Goal: Task Accomplishment & Management: Complete application form

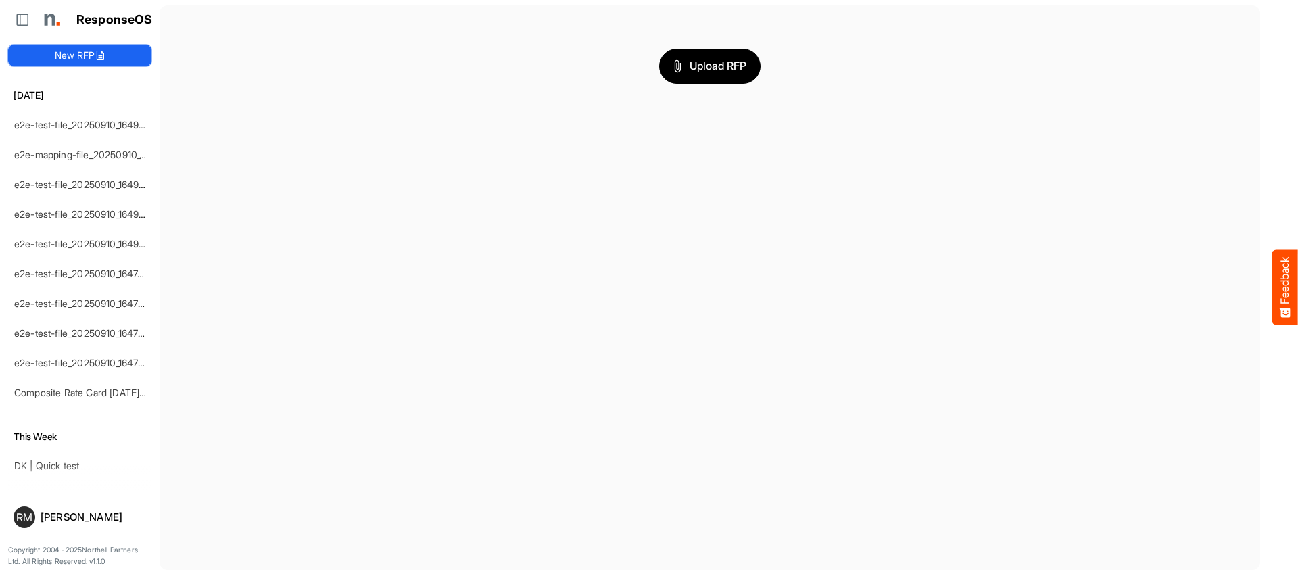
click at [103, 50] on icon at bounding box center [100, 55] width 11 height 11
click at [72, 55] on button "New RFP" at bounding box center [79, 56] width 143 height 22
click at [68, 60] on button "New RFP" at bounding box center [79, 56] width 143 height 22
click at [725, 66] on span "Upload RFP" at bounding box center [710, 66] width 73 height 18
click at [720, 68] on span "Upload RFP" at bounding box center [710, 66] width 73 height 18
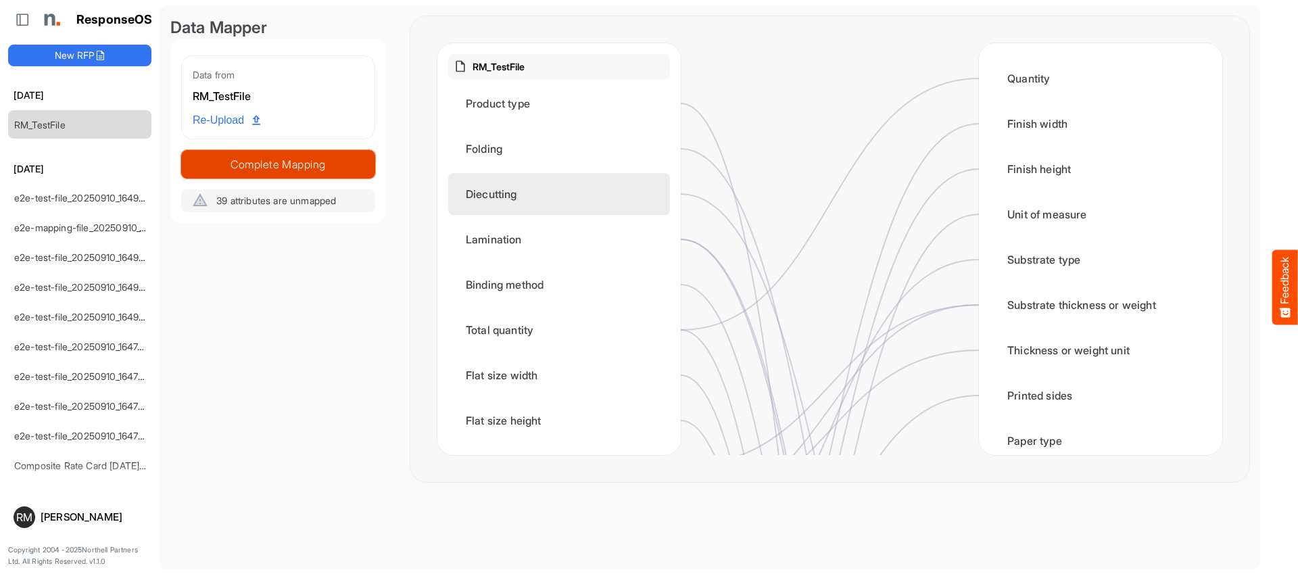
drag, startPoint x: 274, startPoint y: 170, endPoint x: 523, endPoint y: 206, distance: 251.4
click at [526, 206] on div "Data Mapper Data from RM_TestFile Re-Upload Complete Mapping 39 attributes are …" at bounding box center [709, 226] width 1079 height 421
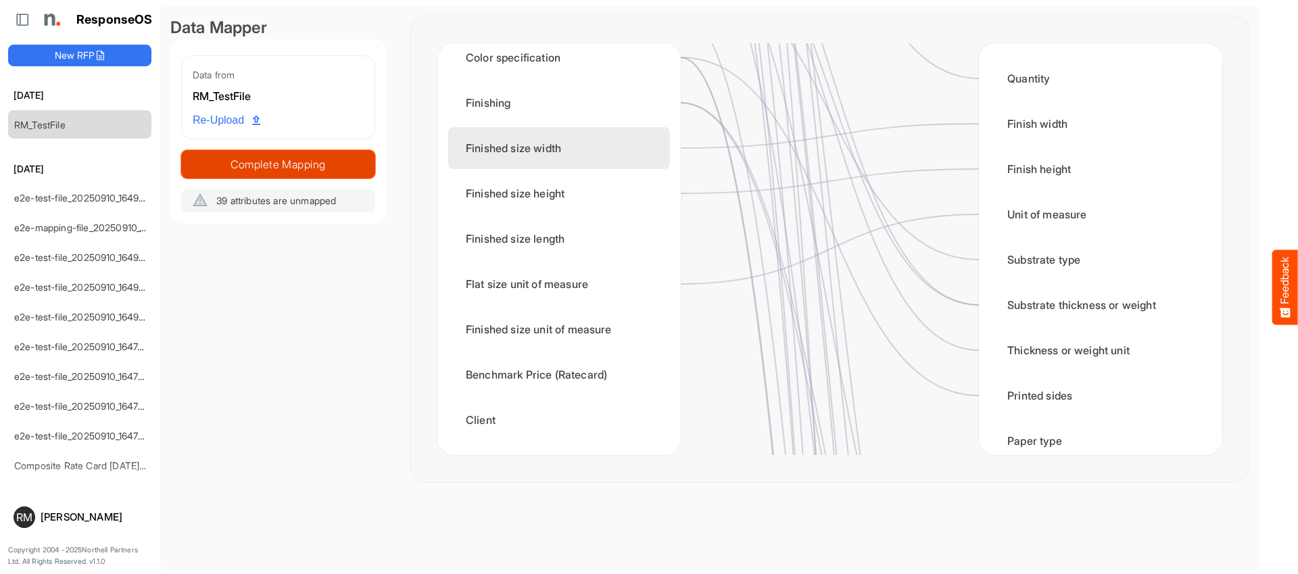
scroll to position [1, 0]
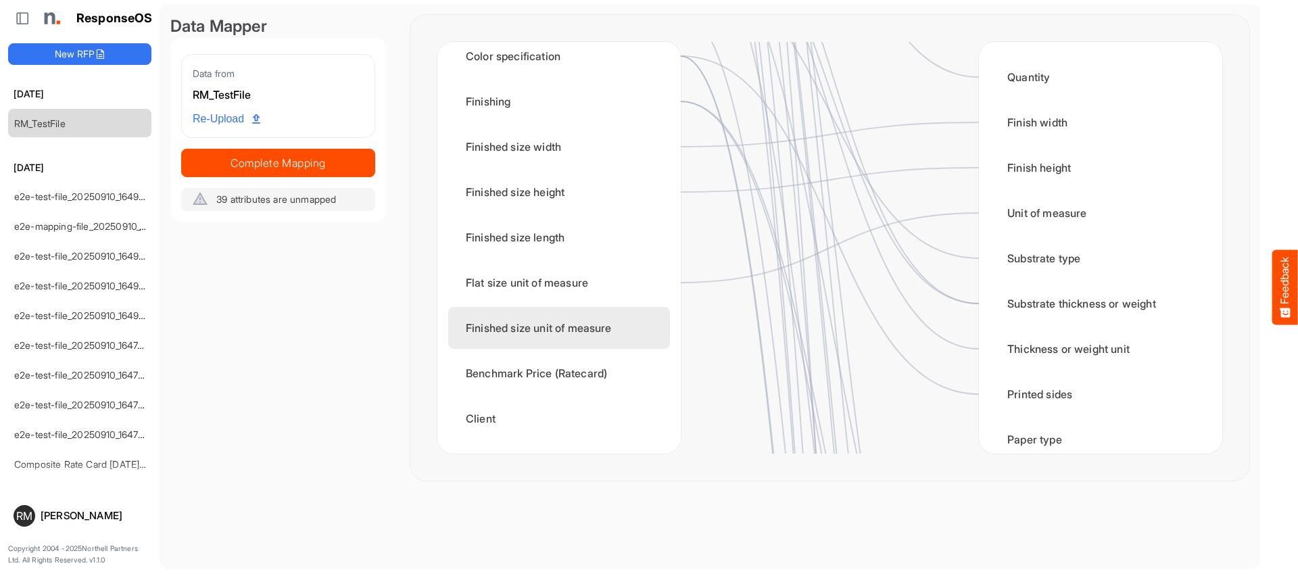
click at [587, 331] on div "Finished size unit of measure" at bounding box center [559, 328] width 222 height 42
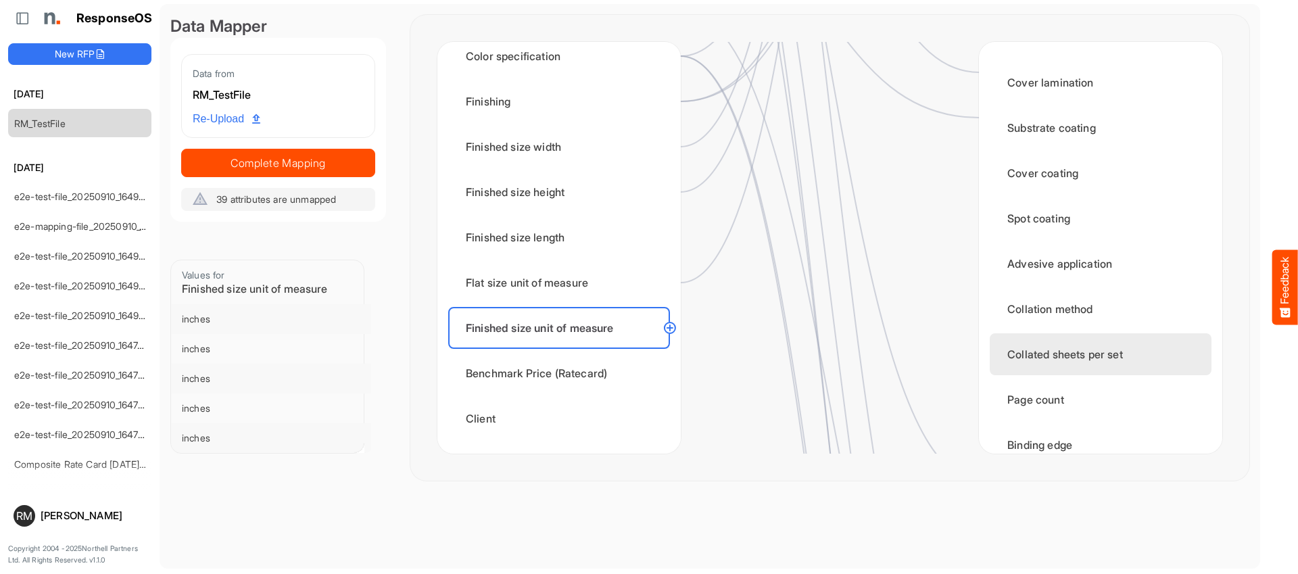
scroll to position [1149, 0]
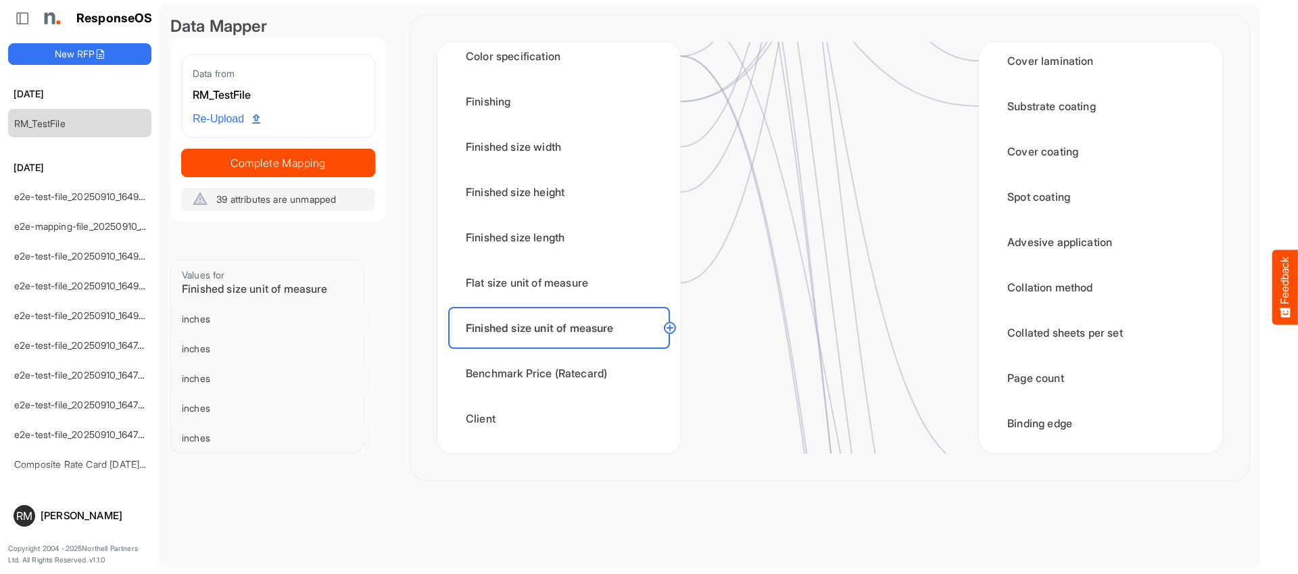
click at [674, 329] on circle at bounding box center [670, 328] width 16 height 16
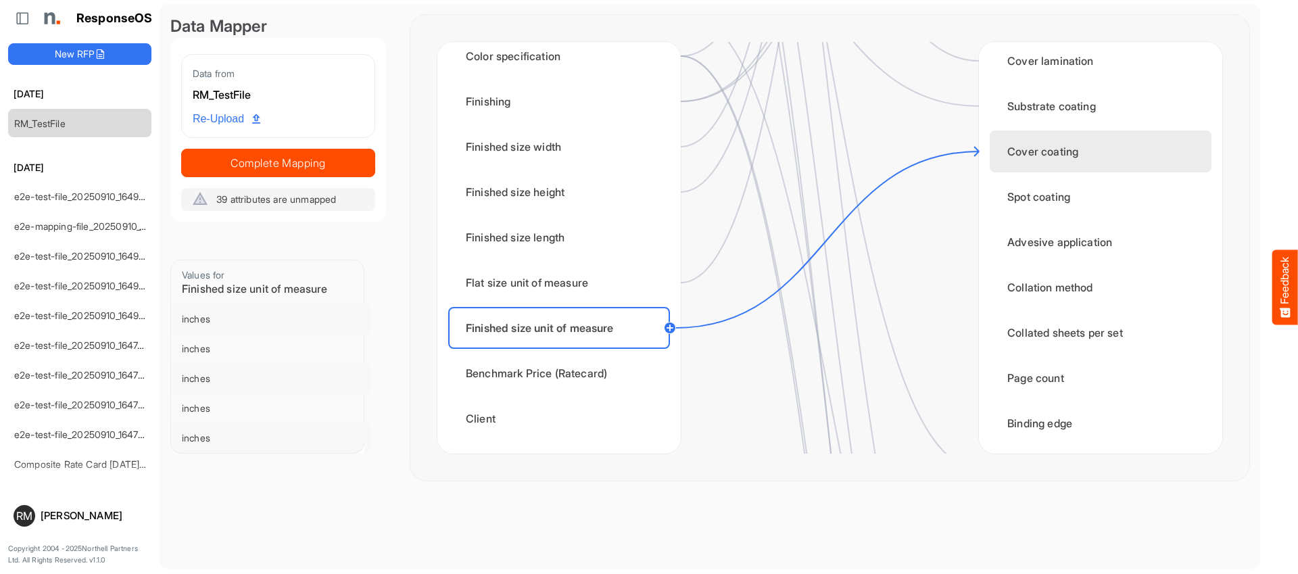
click at [1004, 164] on div "Cover coating" at bounding box center [1101, 152] width 222 height 42
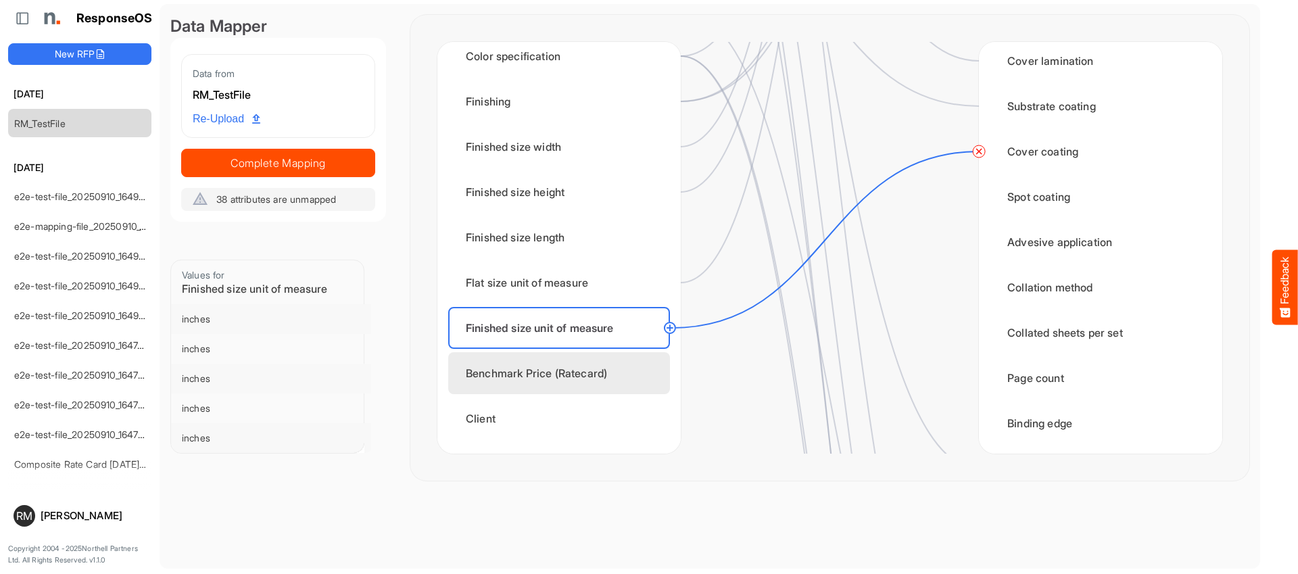
click at [650, 373] on div "Benchmark Price (Ratecard)" at bounding box center [559, 373] width 222 height 42
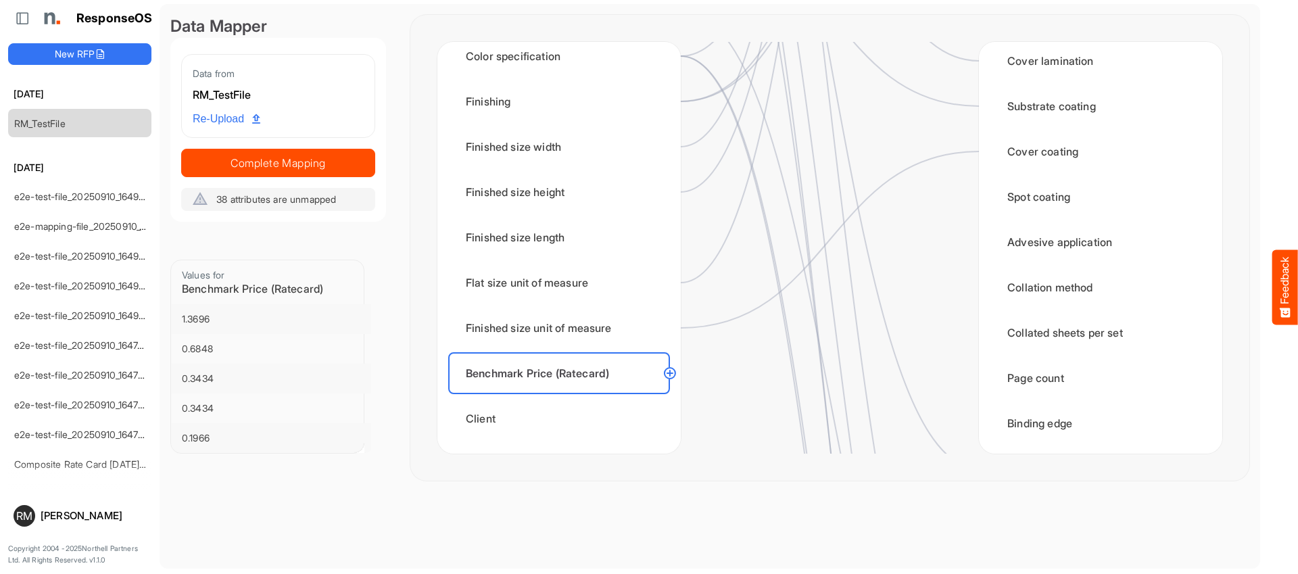
click at [670, 374] on circle at bounding box center [670, 373] width 16 height 16
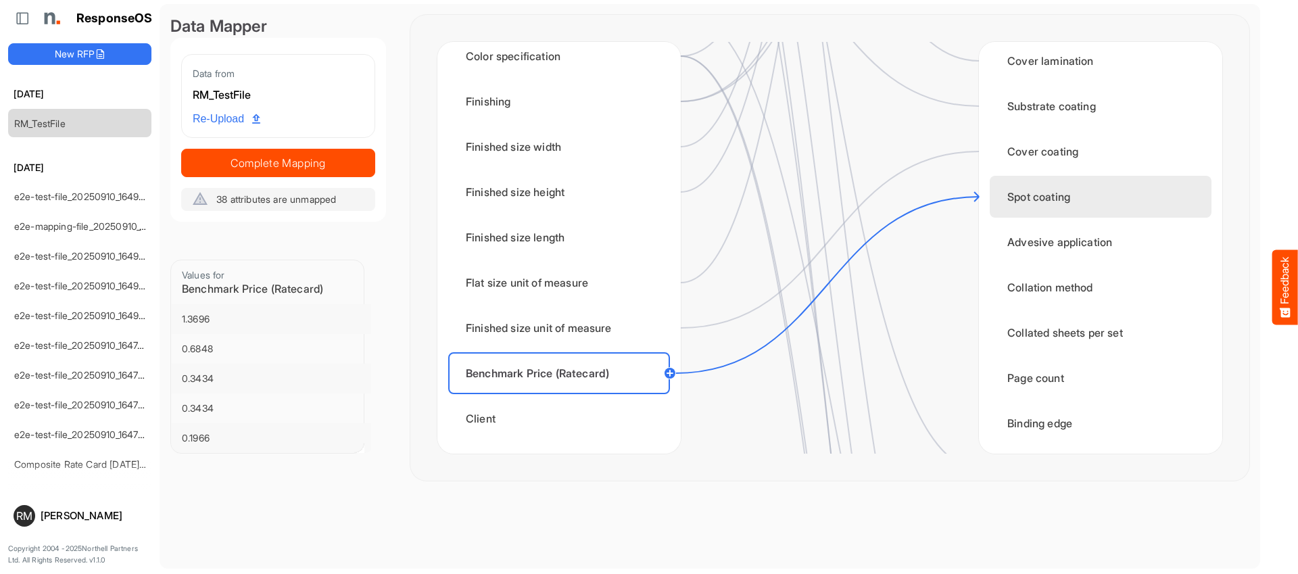
click at [1004, 205] on div "Spot coating" at bounding box center [1101, 197] width 222 height 42
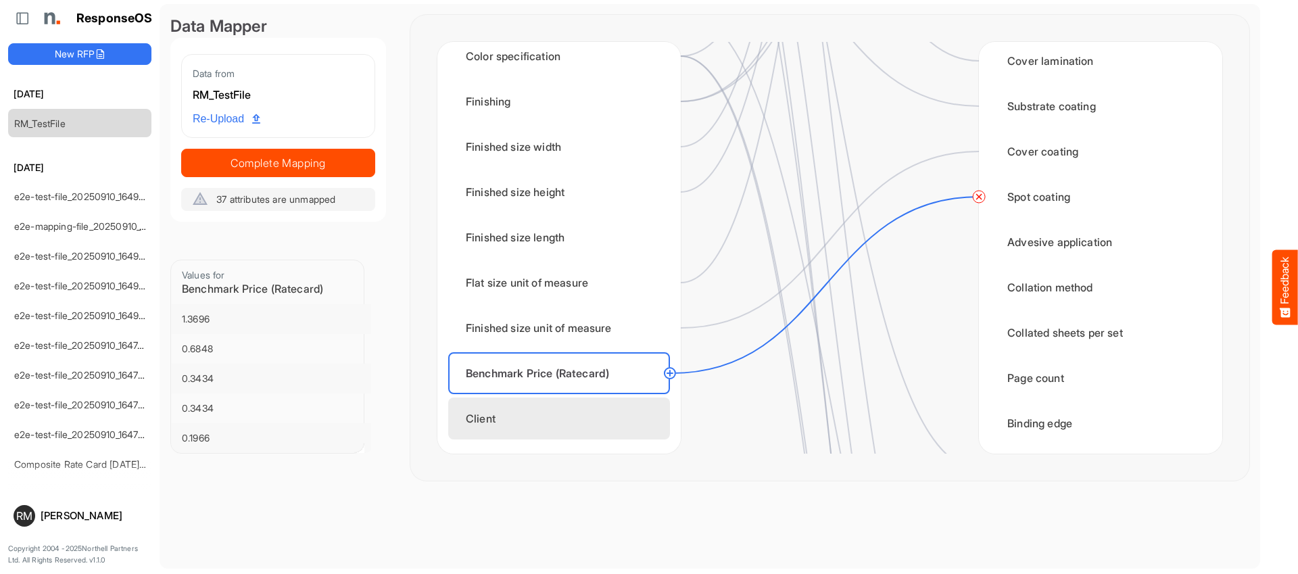
click at [584, 415] on div "Client" at bounding box center [559, 419] width 222 height 42
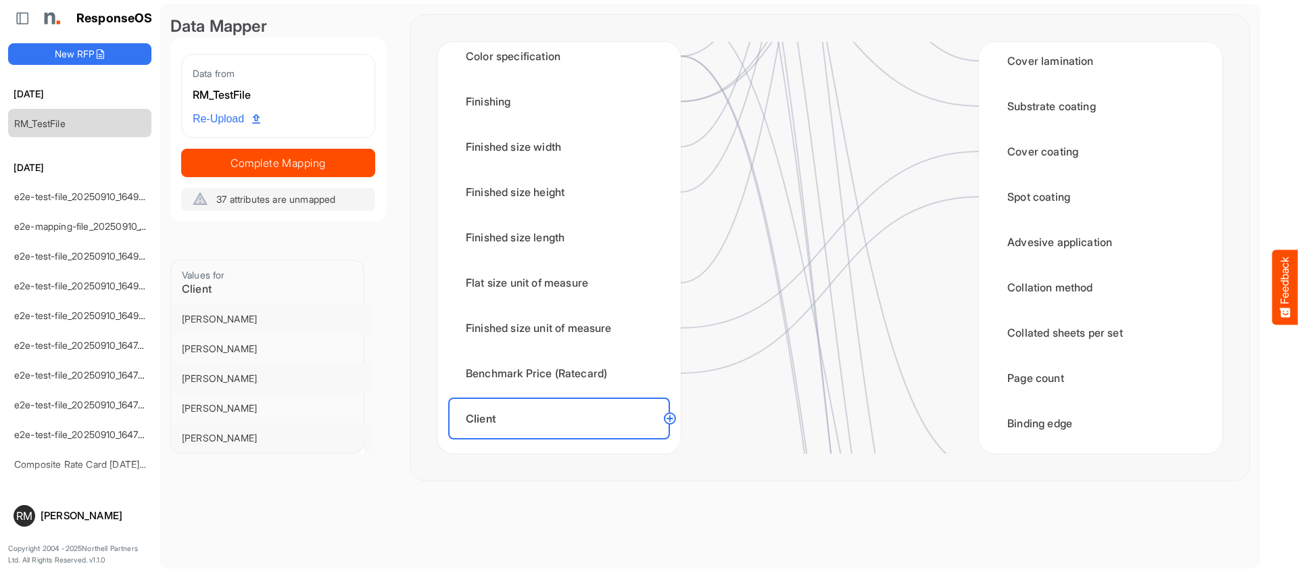
click at [672, 419] on circle at bounding box center [670, 418] width 16 height 16
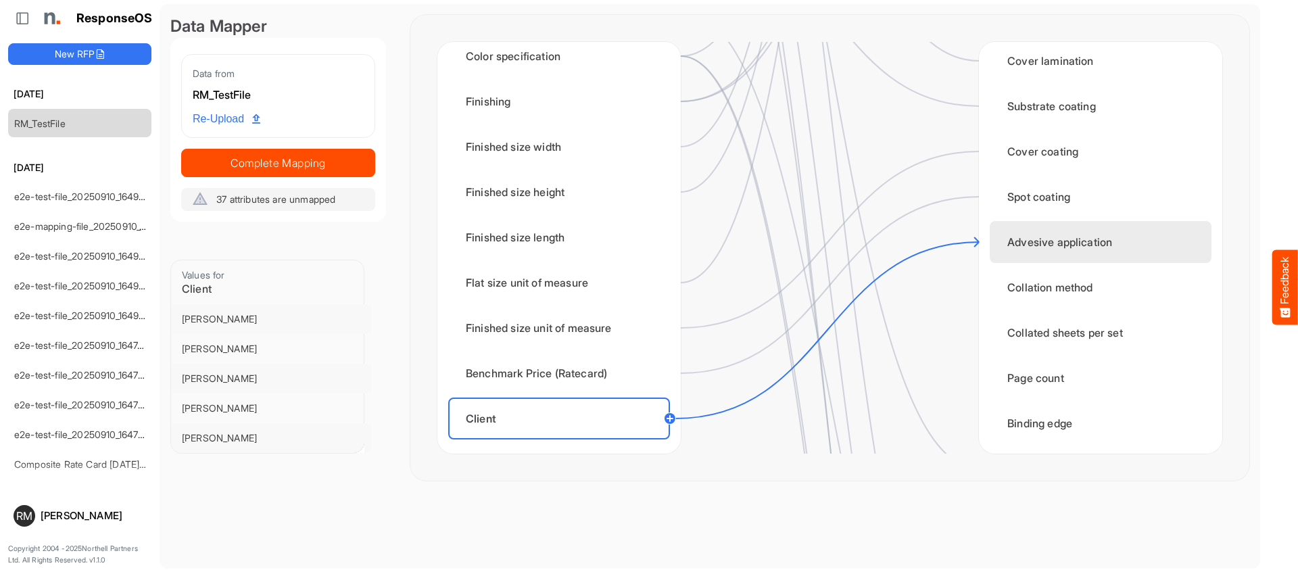
click at [1020, 243] on div "Advesive application" at bounding box center [1101, 242] width 222 height 42
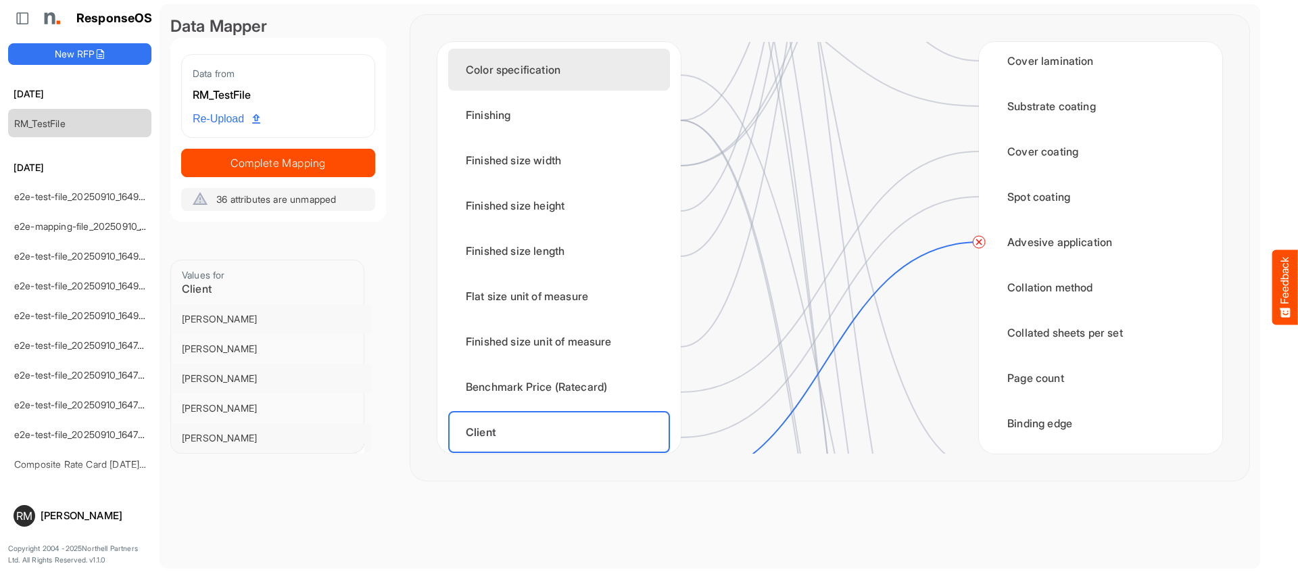
scroll to position [635, 0]
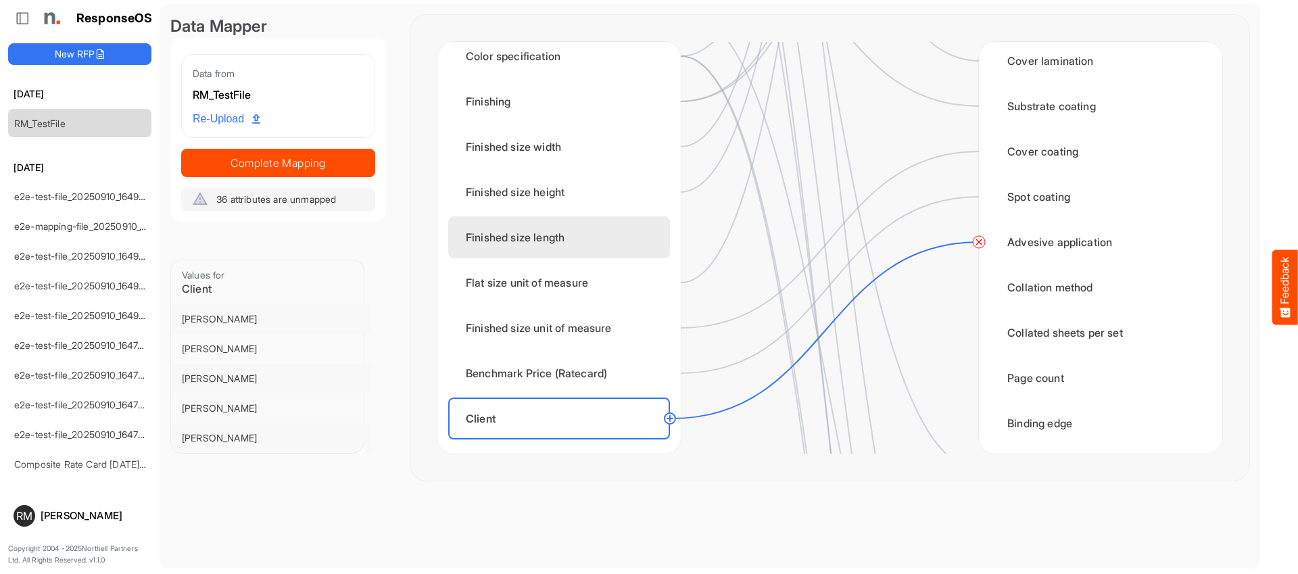
click at [613, 252] on div "Finished size length" at bounding box center [559, 237] width 222 height 42
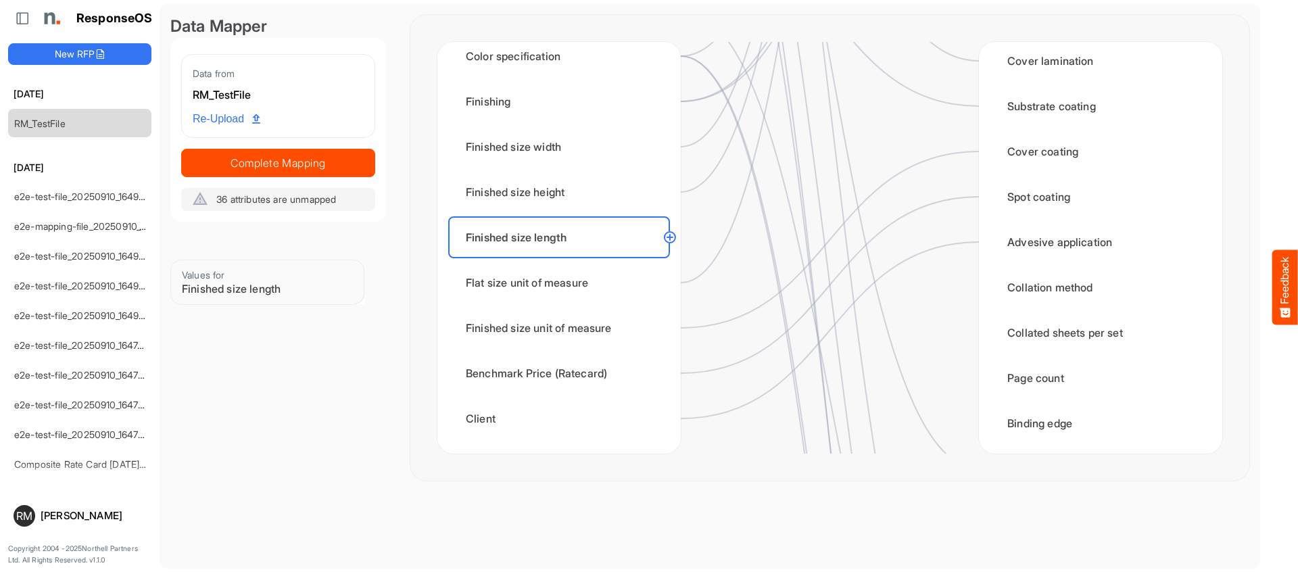
click at [666, 239] on circle at bounding box center [670, 237] width 16 height 16
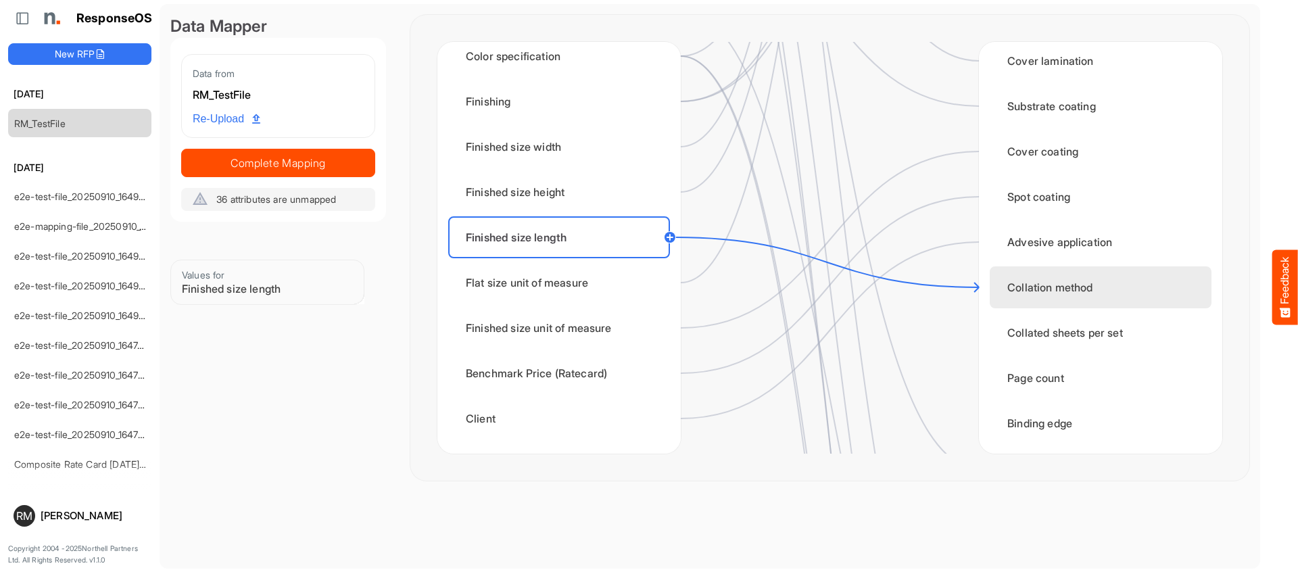
click at [986, 291] on div "Quantity Finish width Finish height Unit of measure Substrate type Substrate th…" at bounding box center [1100, 248] width 243 height 412
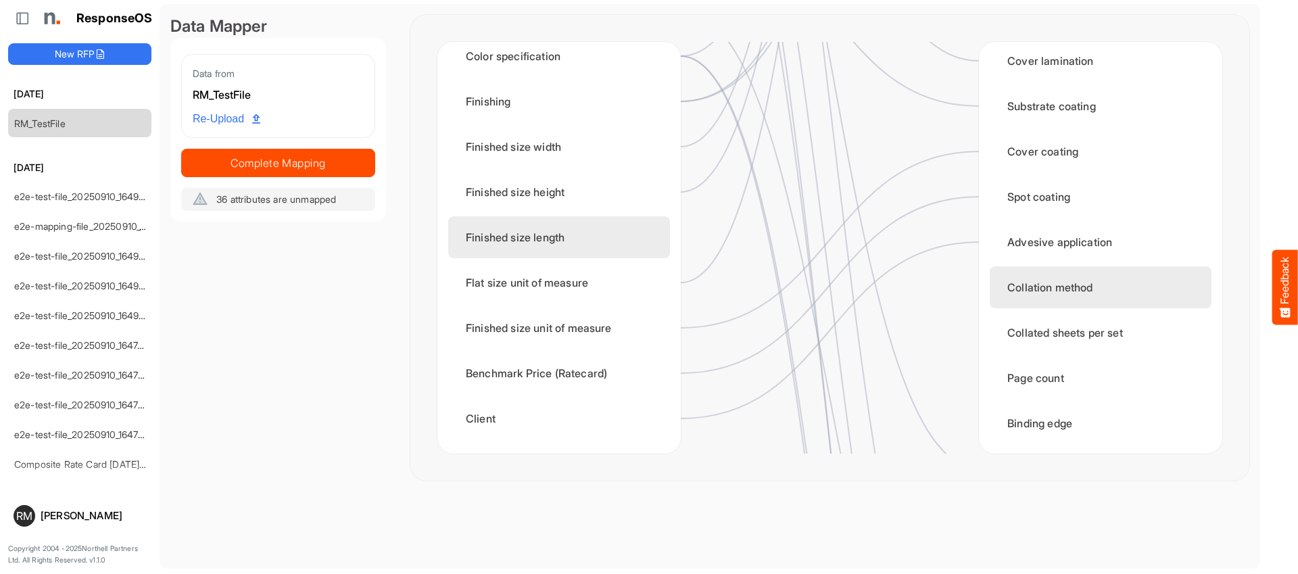
drag, startPoint x: 606, startPoint y: 245, endPoint x: 636, endPoint y: 246, distance: 29.8
click at [607, 245] on div "Finished size length" at bounding box center [559, 237] width 222 height 42
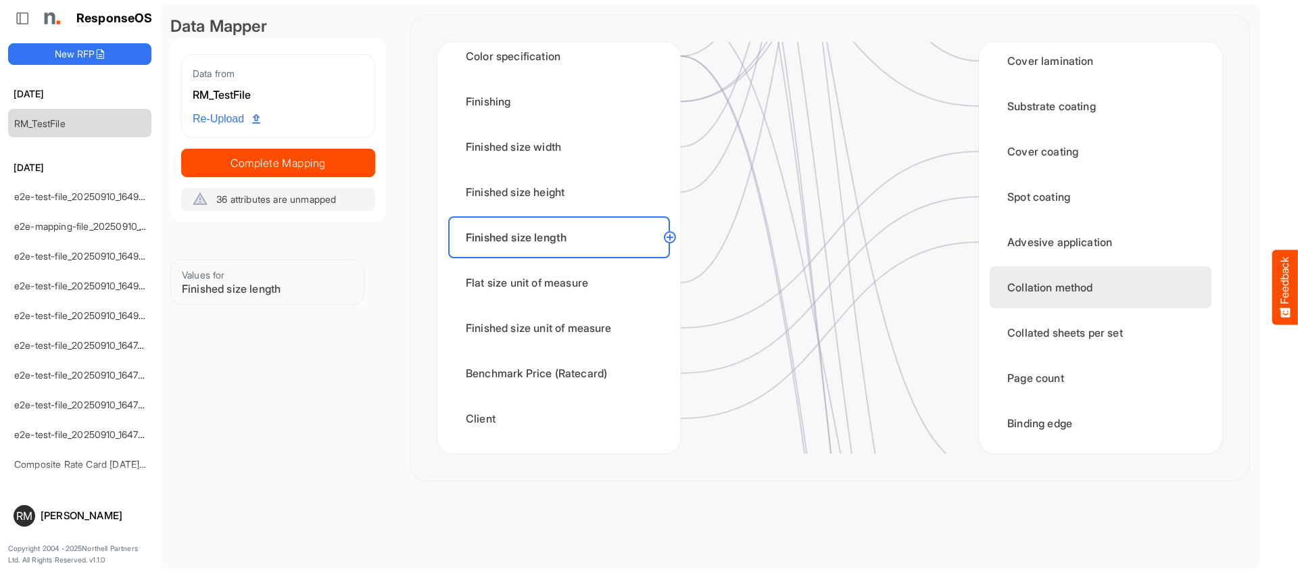
click at [671, 235] on circle at bounding box center [670, 237] width 16 height 16
click at [1021, 292] on div "Collation method" at bounding box center [1101, 287] width 222 height 42
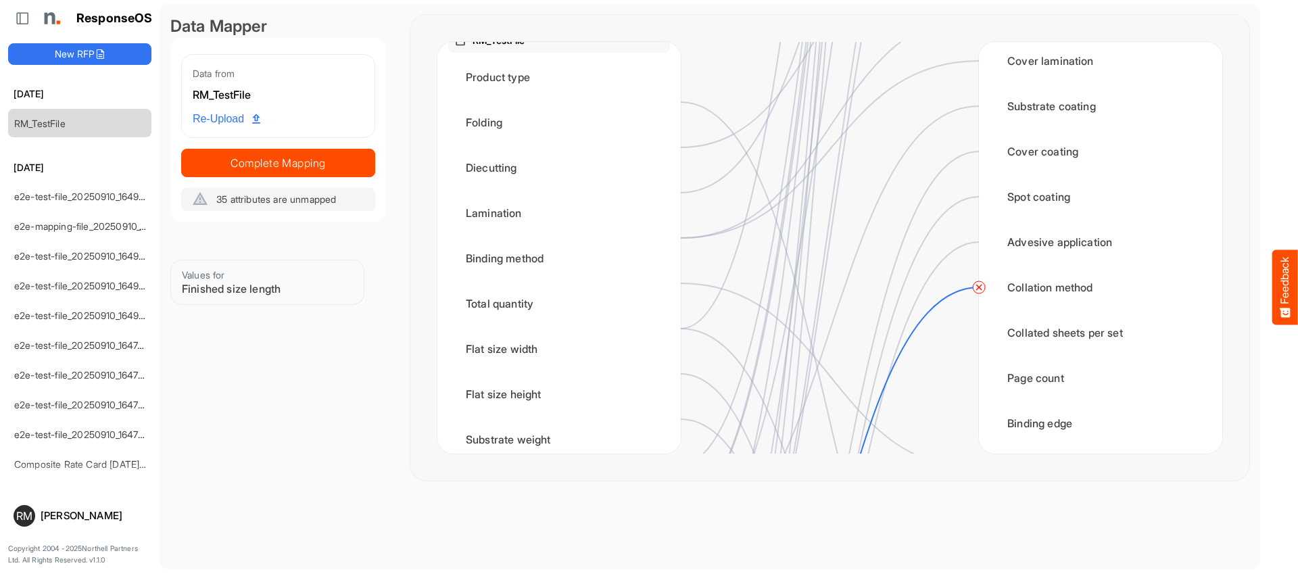
scroll to position [0, 0]
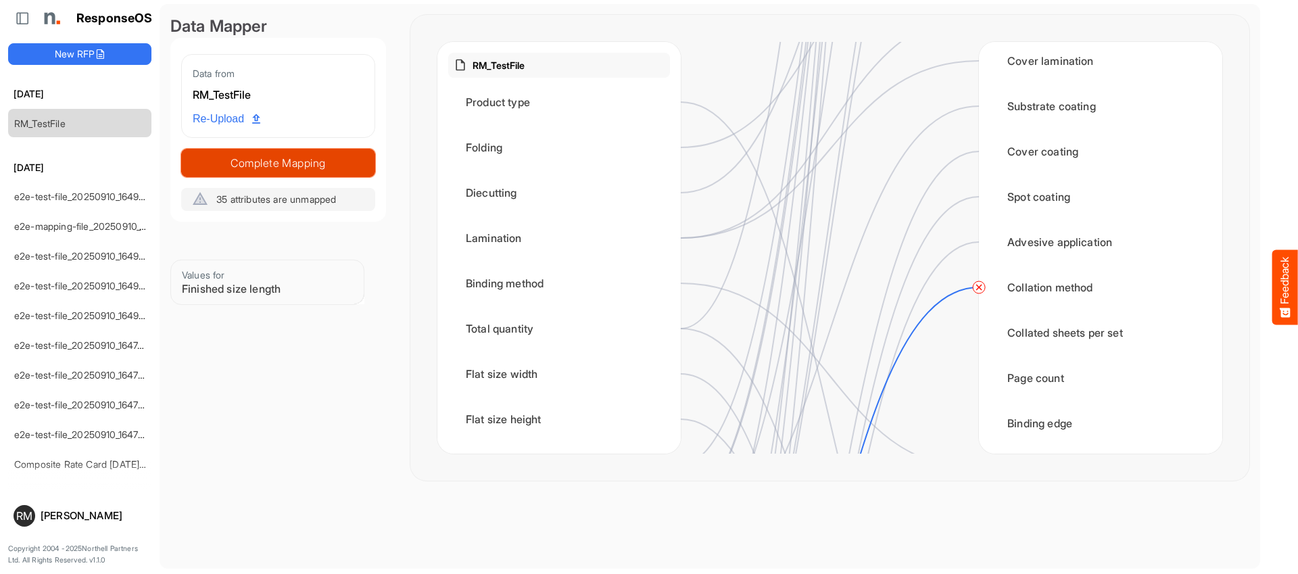
click at [306, 164] on span "Complete Mapping" at bounding box center [278, 163] width 193 height 19
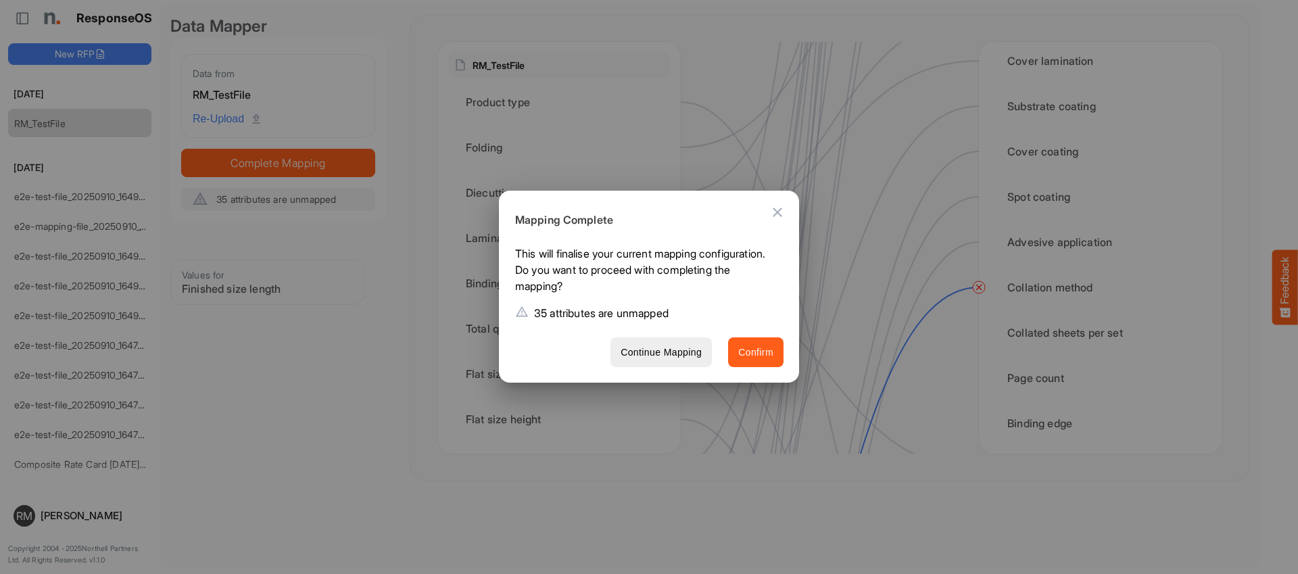
click at [757, 350] on span "Confirm" at bounding box center [755, 352] width 35 height 17
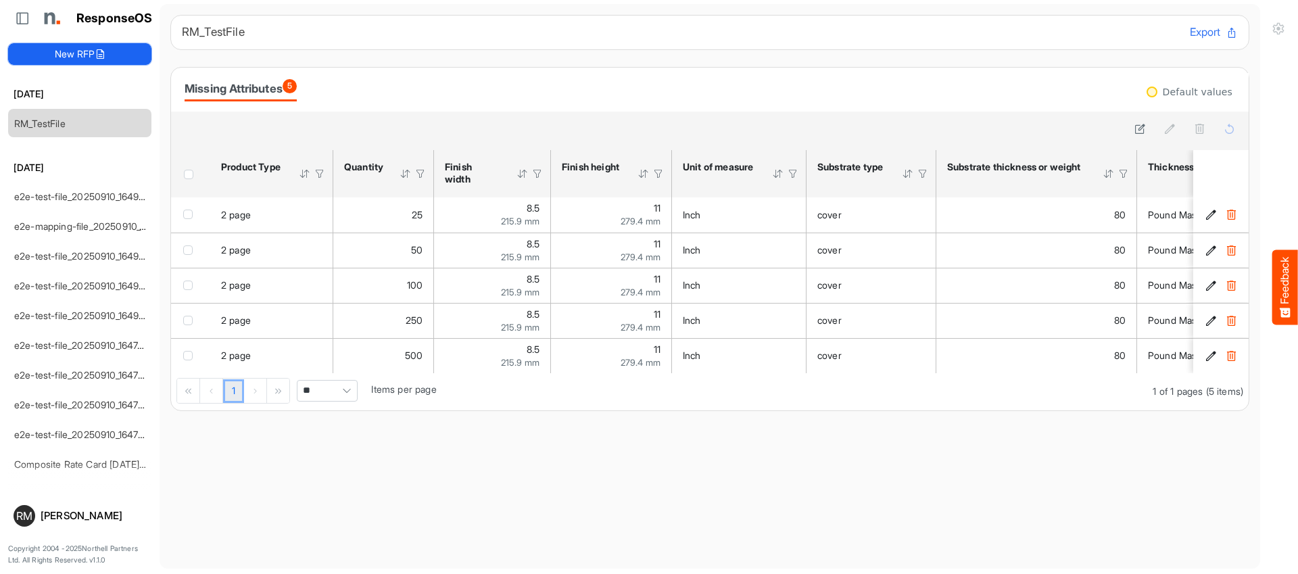
click at [82, 56] on button "New RFP" at bounding box center [79, 54] width 143 height 22
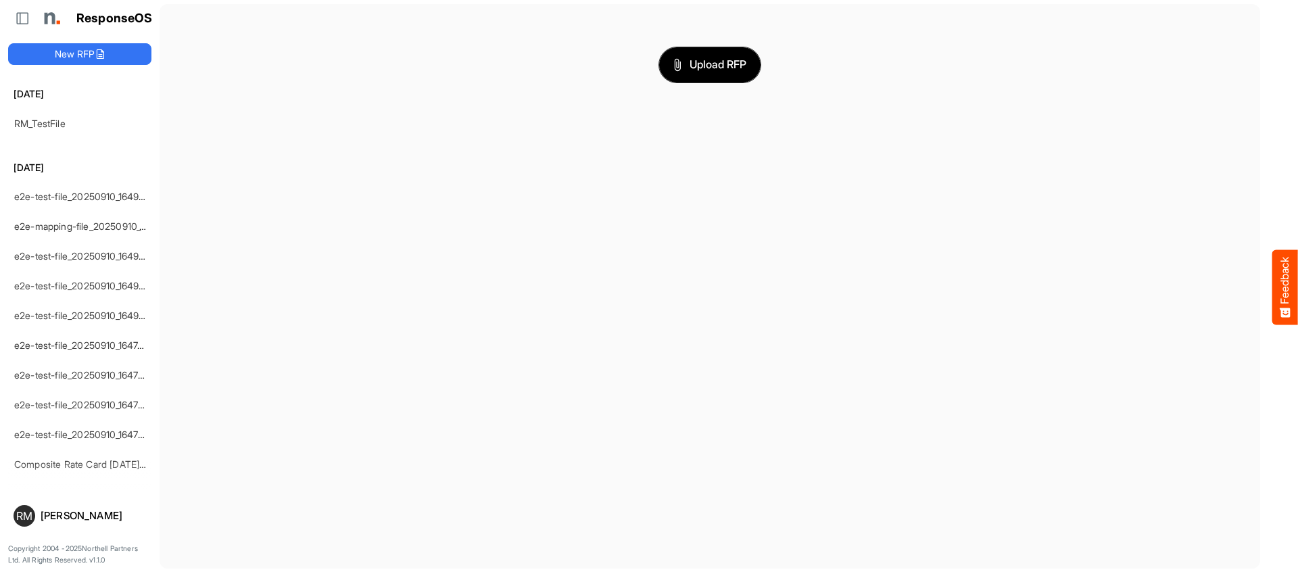
click at [688, 57] on span "Upload RFP" at bounding box center [710, 65] width 73 height 18
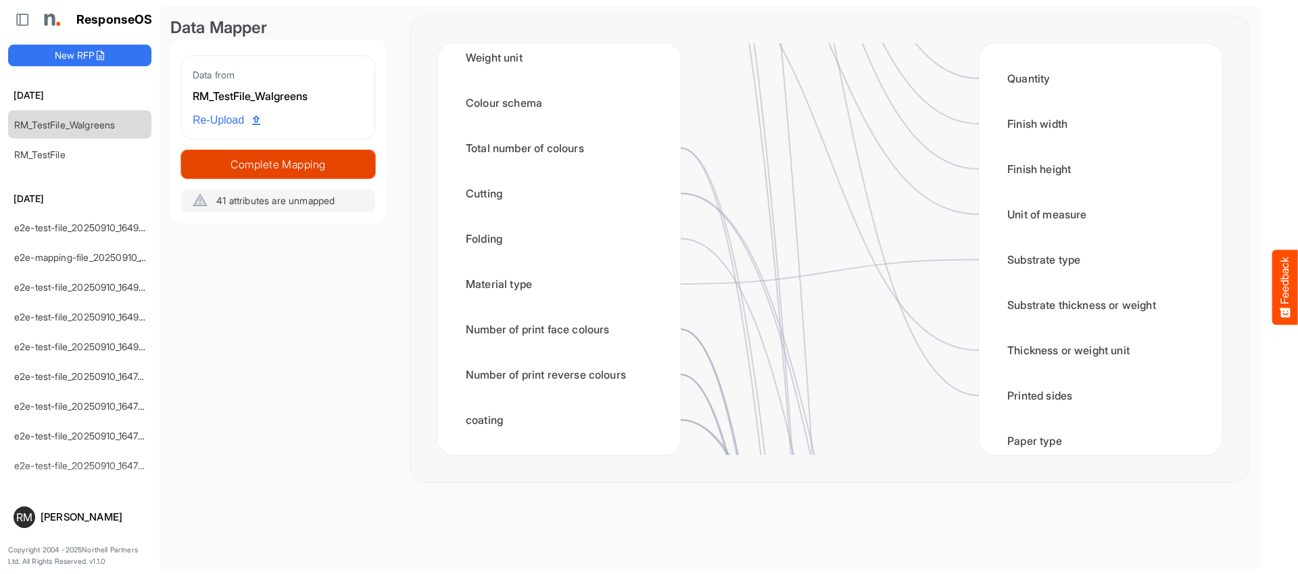
click at [296, 166] on span "Complete Mapping" at bounding box center [278, 164] width 193 height 19
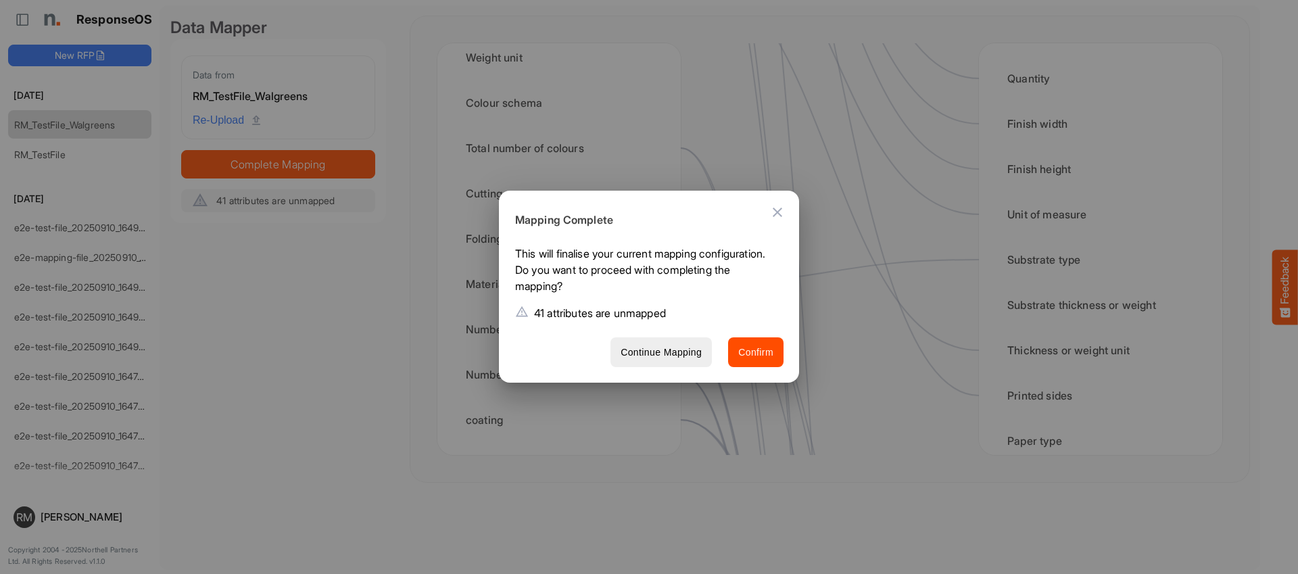
click at [776, 216] on icon "Close dialog" at bounding box center [778, 212] width 16 height 16
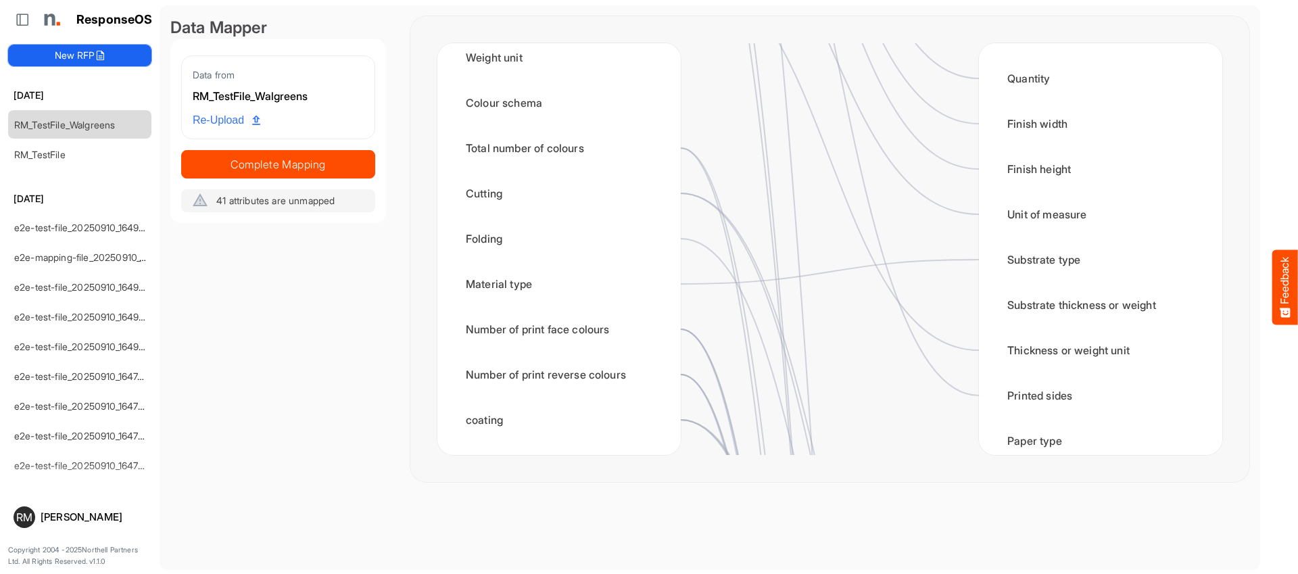
click at [70, 52] on button "New RFP" at bounding box center [79, 56] width 143 height 22
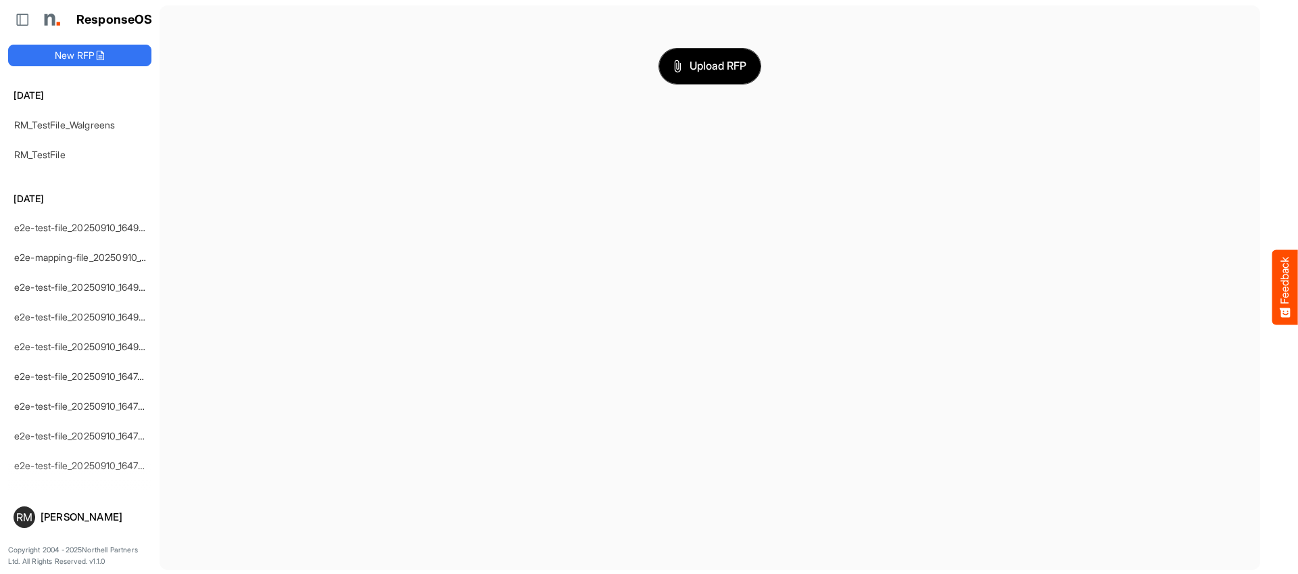
click at [722, 61] on span "Upload RFP" at bounding box center [710, 66] width 73 height 18
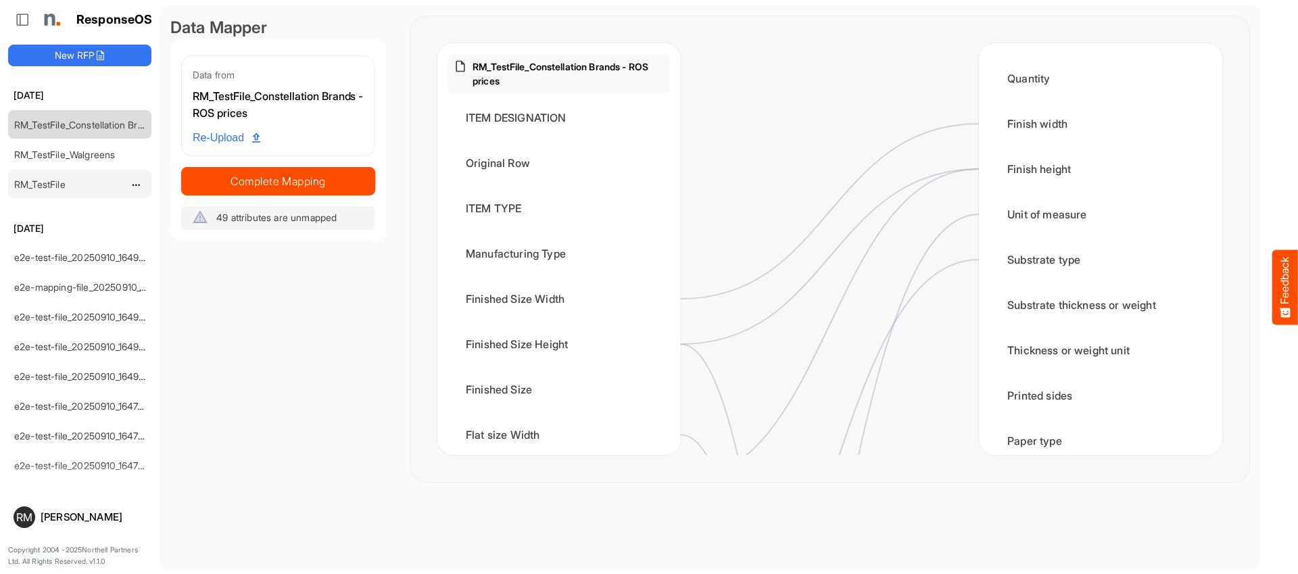
click at [77, 183] on div "RM_TestFile" at bounding box center [69, 183] width 120 height 27
click at [45, 186] on link "RM_TestFile" at bounding box center [39, 184] width 51 height 11
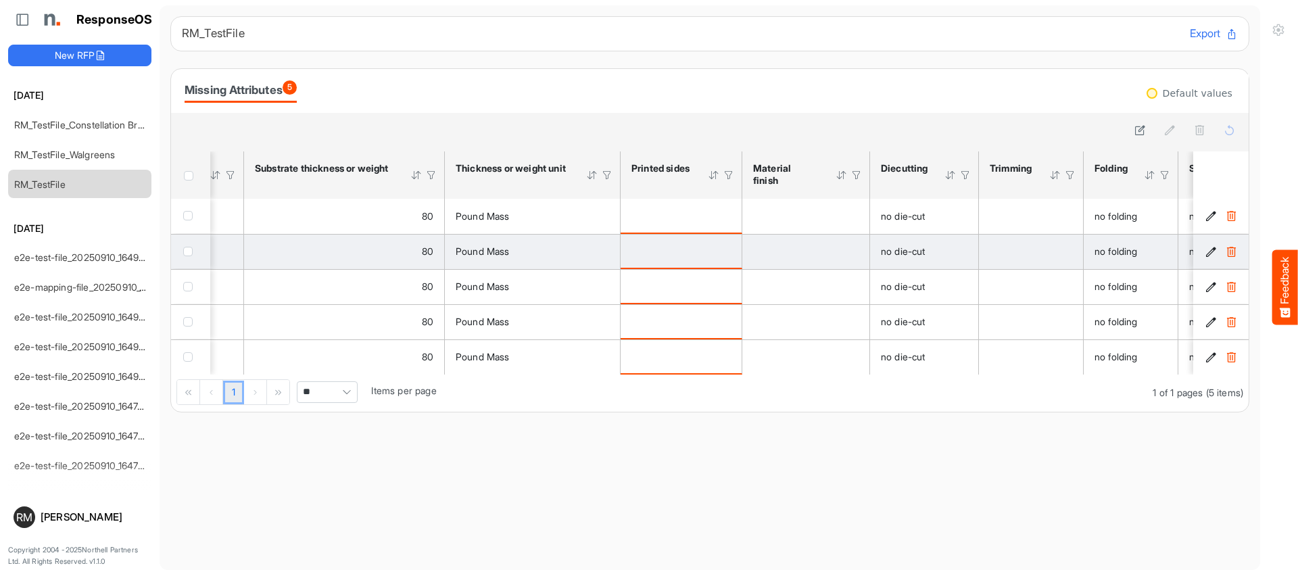
scroll to position [0, 830]
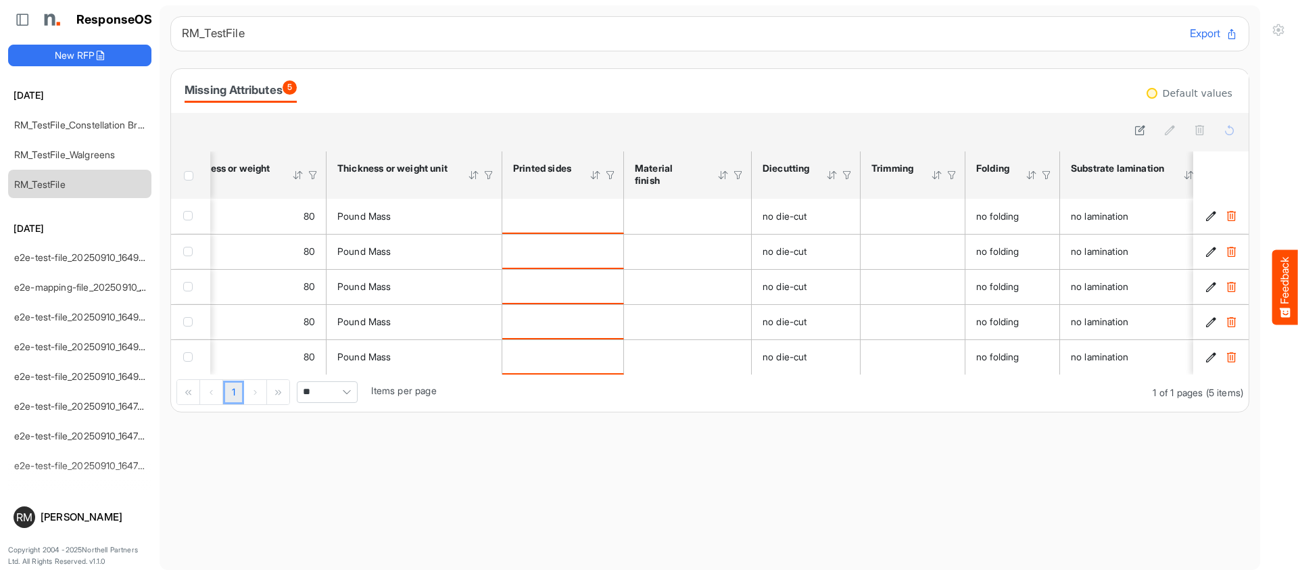
click at [611, 174] on div at bounding box center [611, 175] width 12 height 12
click at [568, 199] on div at bounding box center [529, 203] width 150 height 20
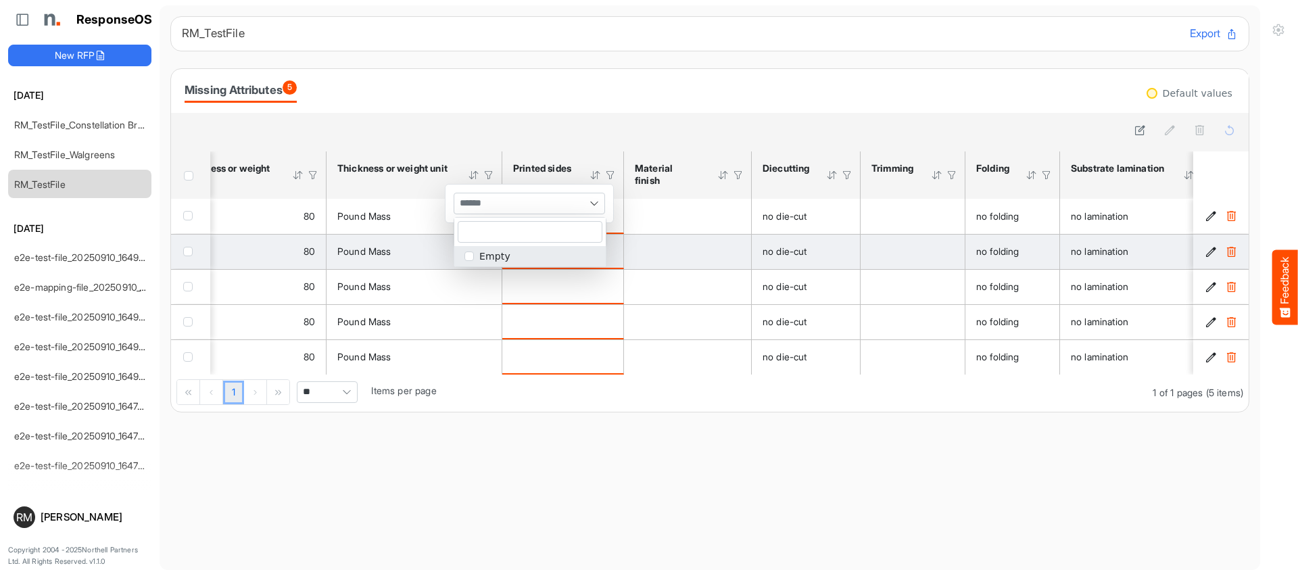
drag, startPoint x: 695, startPoint y: 192, endPoint x: 599, endPoint y: 256, distance: 115.5
click at [694, 192] on th "Material finish Press Enter to sort. Press Alt Down to open filter Menu" at bounding box center [688, 174] width 128 height 47
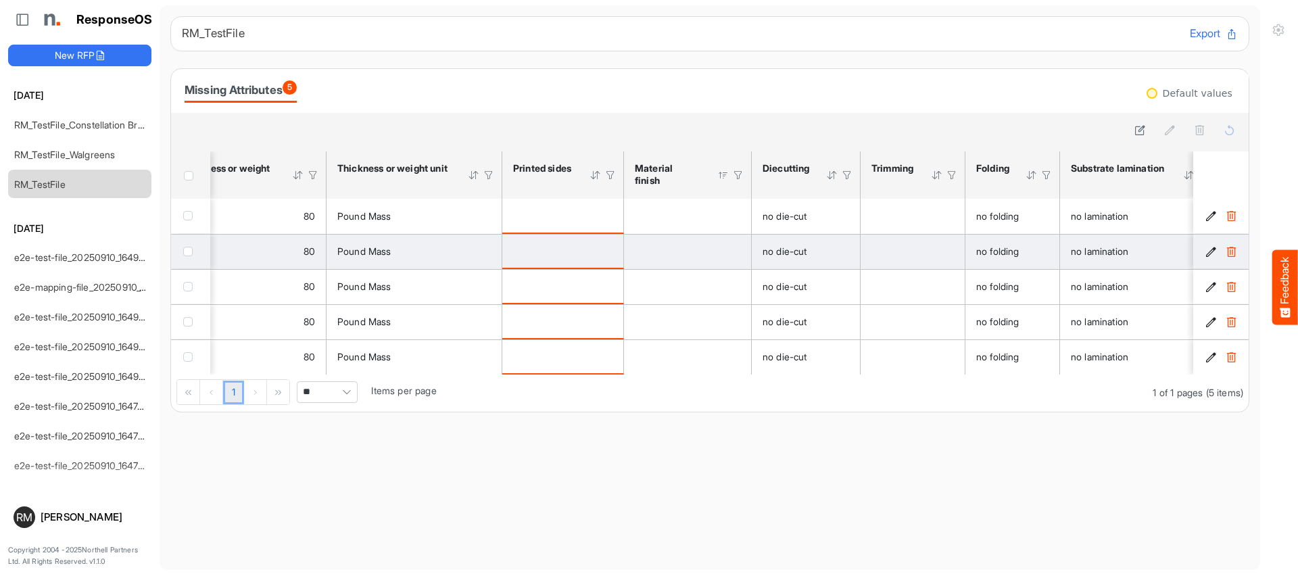
click at [596, 256] on div "is template cell Column Header httpsnorthellcomontologiesmapping-rulesmanufactu…" at bounding box center [562, 250] width 99 height 15
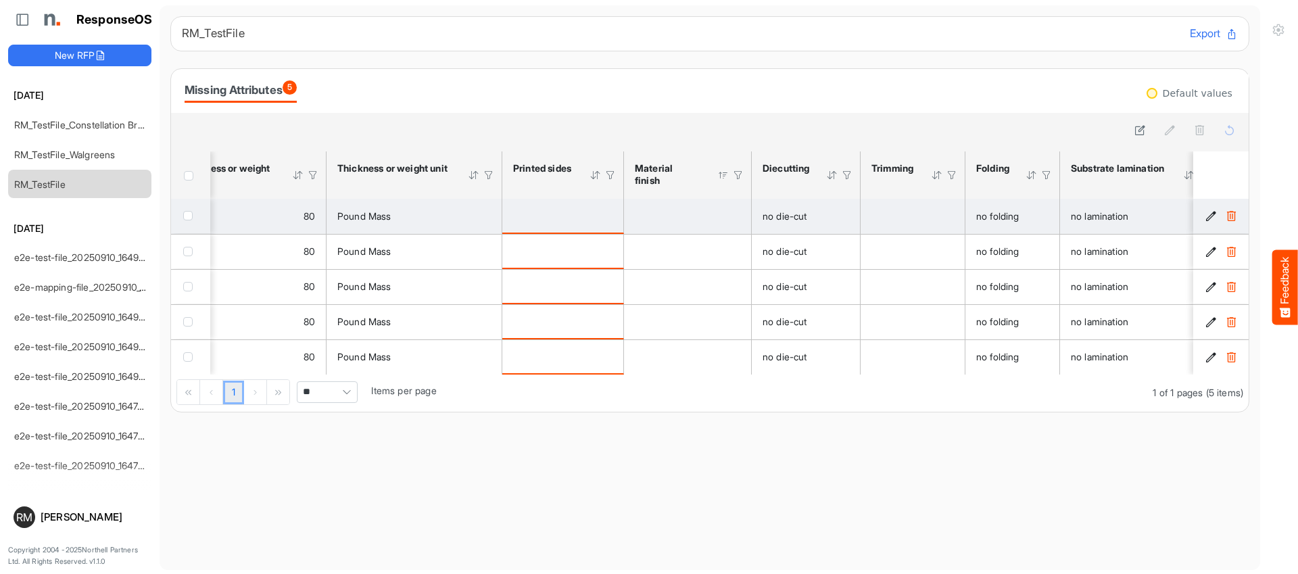
click at [594, 222] on div "is template cell Column Header httpsnorthellcomontologiesmapping-rulesmanufactu…" at bounding box center [562, 215] width 99 height 15
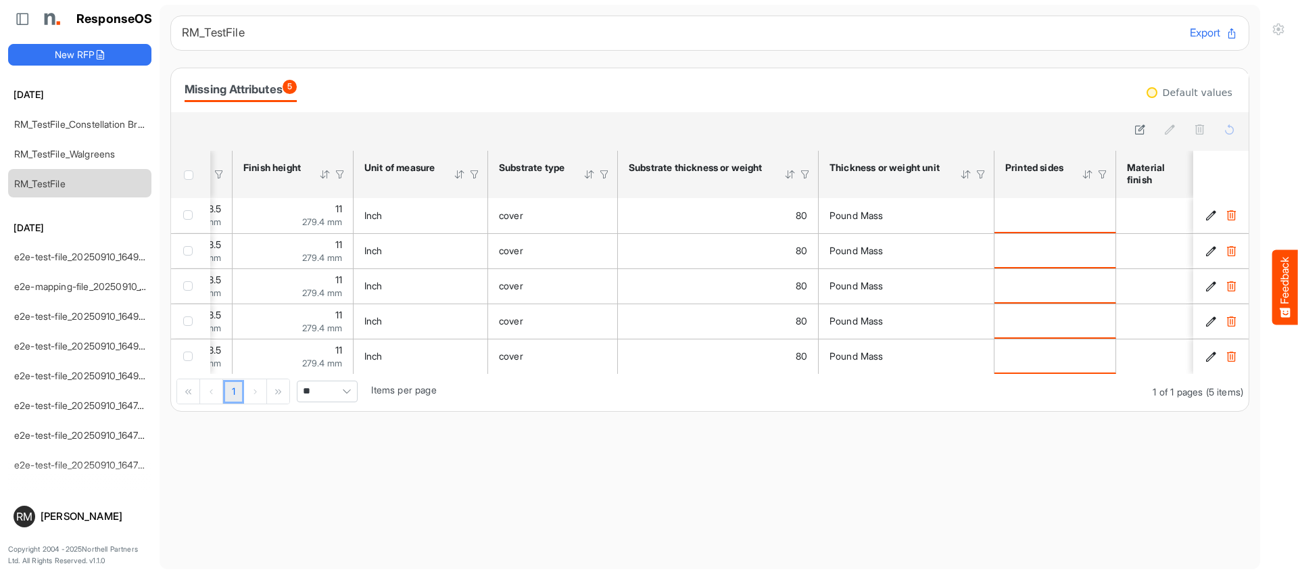
click at [898, 154] on th "Thickness or weight unit Press Enter to sort. Press Alt Down to open filter Menu" at bounding box center [907, 174] width 176 height 47
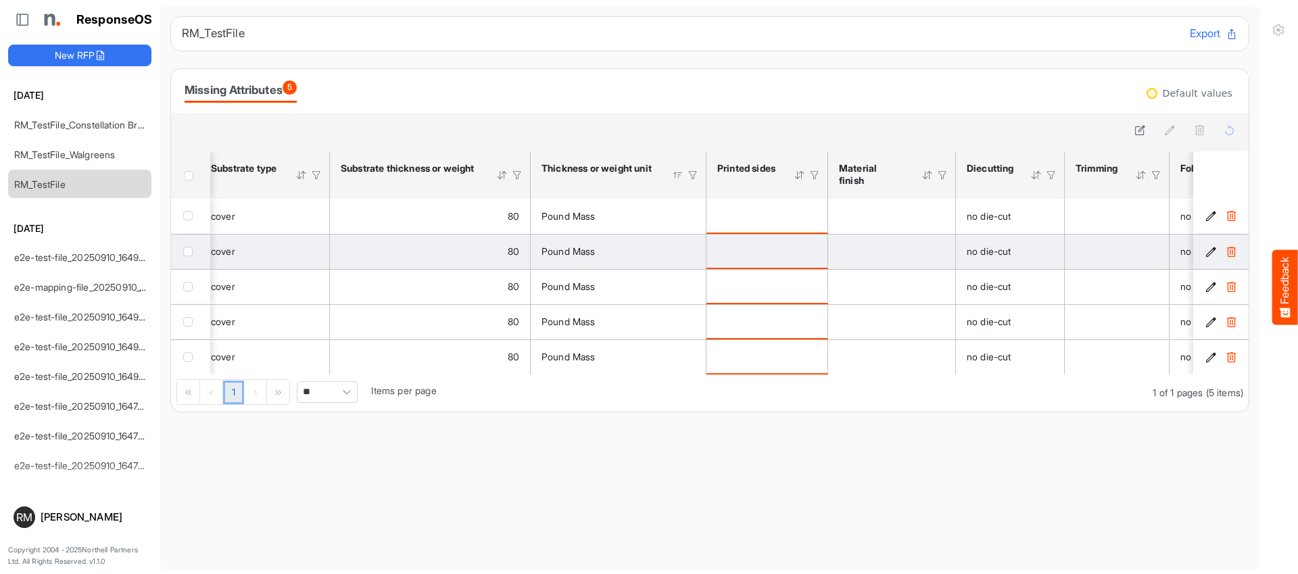
scroll to position [0, 866]
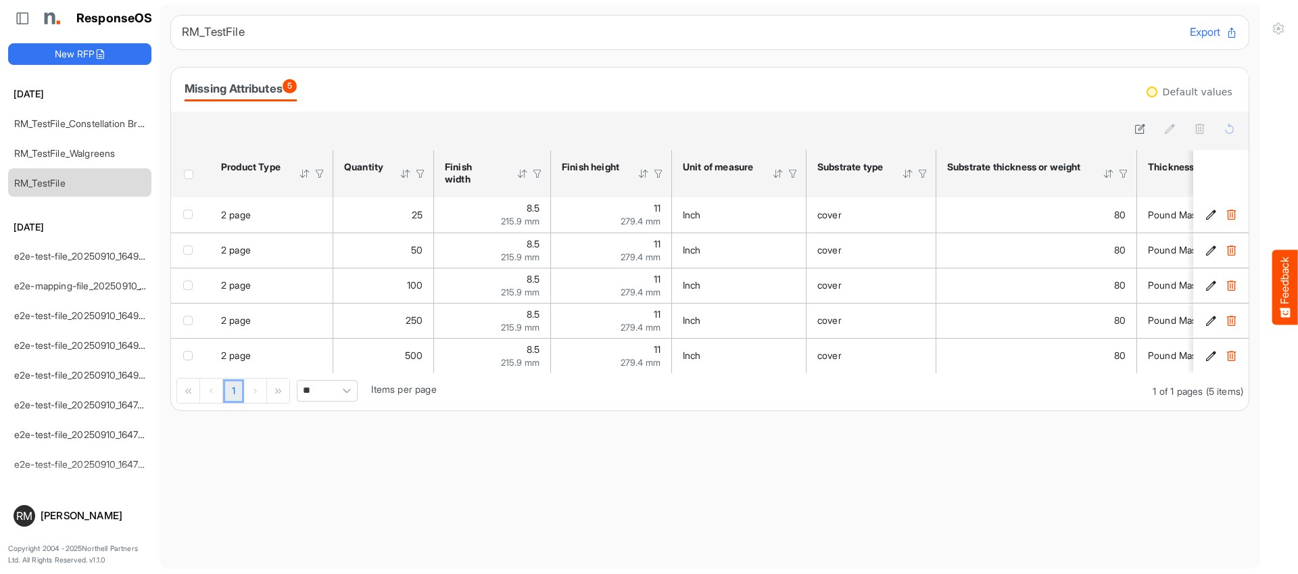
click at [1129, 60] on div "RM_TestFile Export Missing Attributes 5 Default values sfgridwt4054mv35d_header…" at bounding box center [709, 213] width 1079 height 396
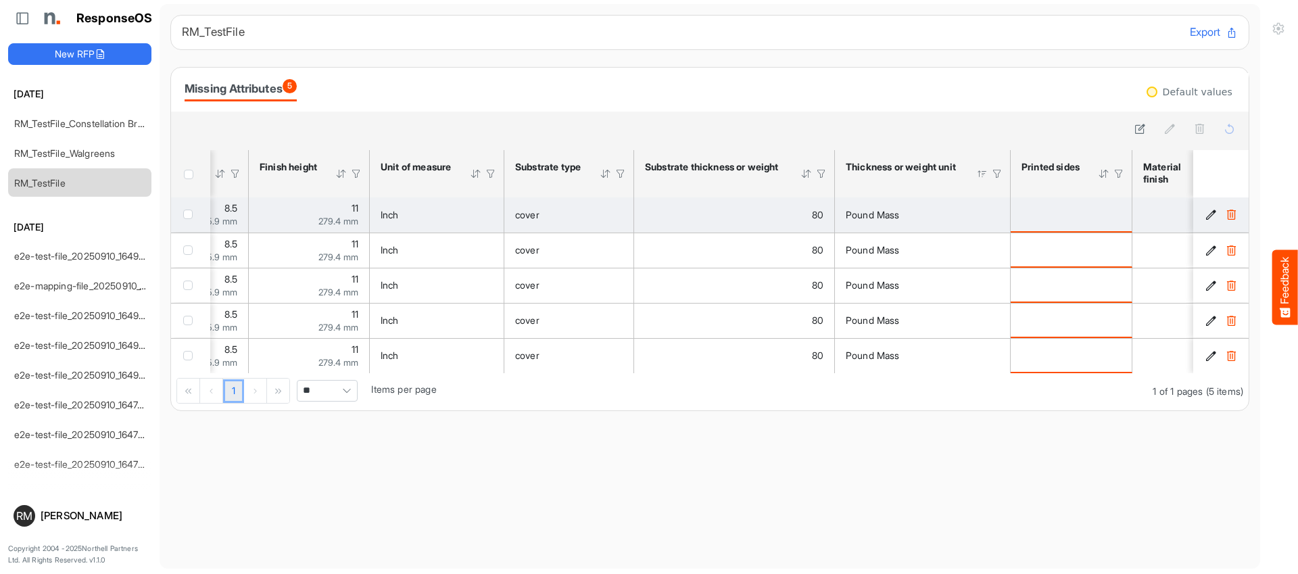
scroll to position [0, 413]
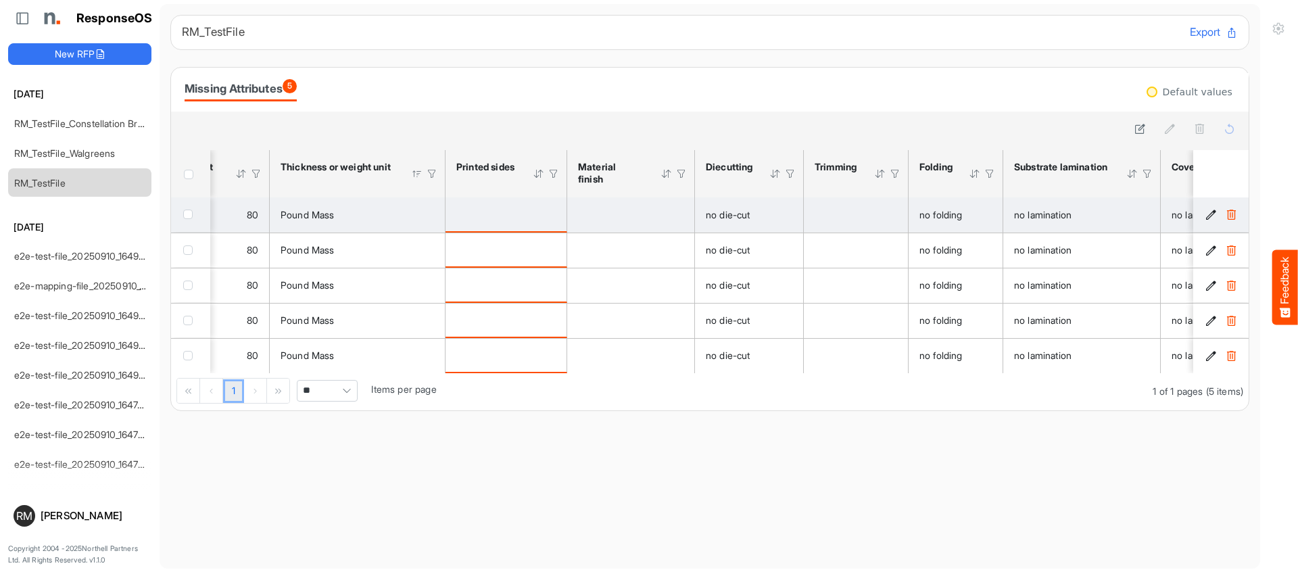
click at [523, 218] on div "is template cell Column Header httpsnorthellcomontologiesmapping-rulesmanufactu…" at bounding box center [505, 214] width 99 height 15
click at [549, 226] on td "is template cell Column Header httpsnorthellcomontologiesmapping-rulesmanufactu…" at bounding box center [513, 214] width 122 height 35
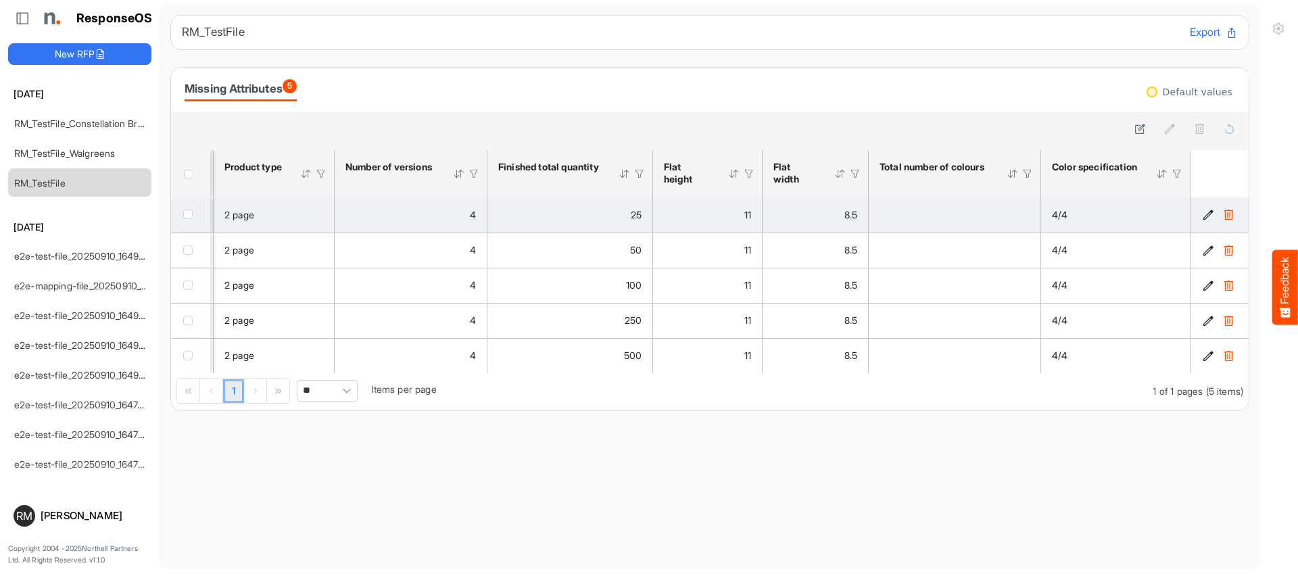
click at [1206, 213] on icon "6c7c77fd-29d6-4ca9-b7d8-d74d6ab22cd4 is template cell Column Header" at bounding box center [1208, 214] width 11 height 11
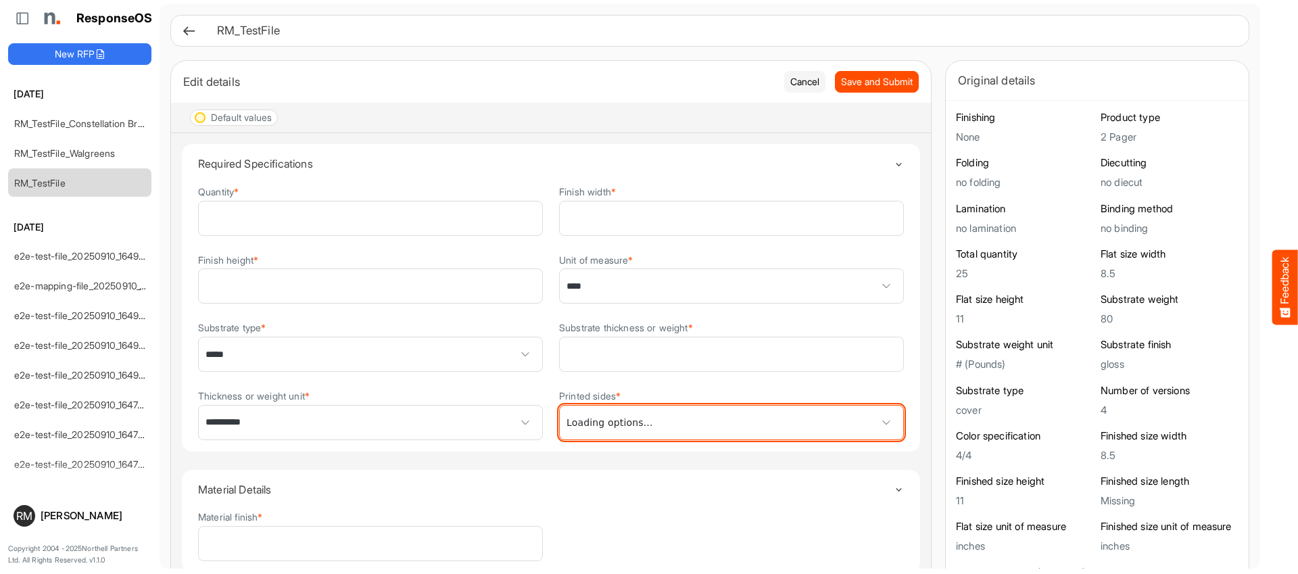
click at [893, 429] on span at bounding box center [886, 423] width 20 height 20
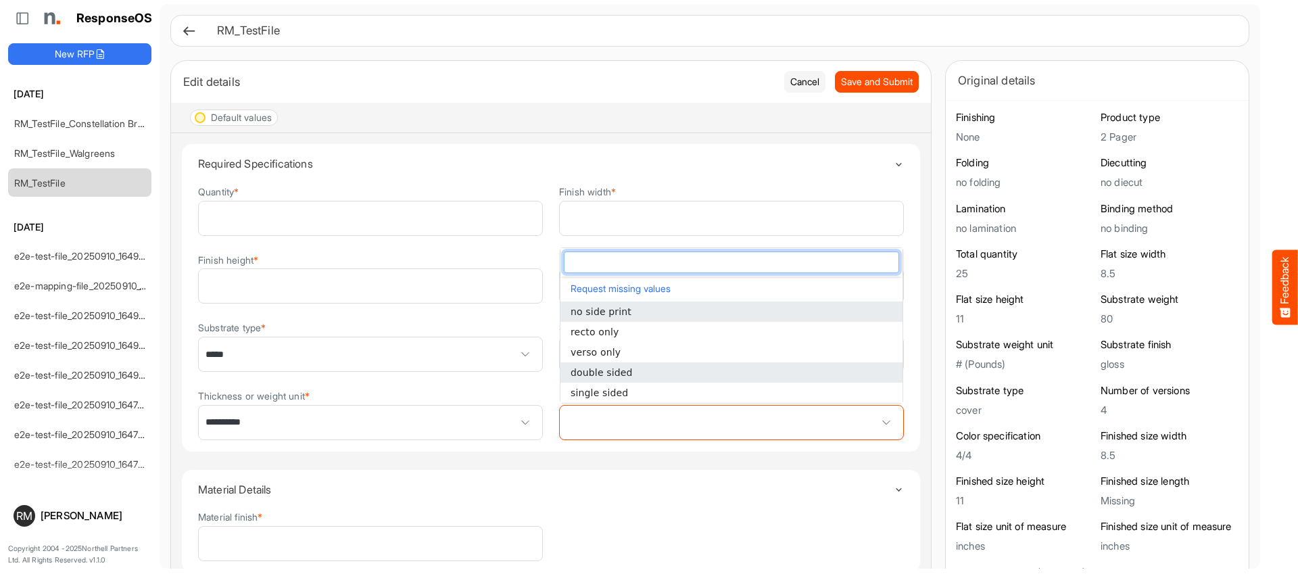
click at [732, 373] on li "double sided" at bounding box center [732, 372] width 342 height 20
type input "**********"
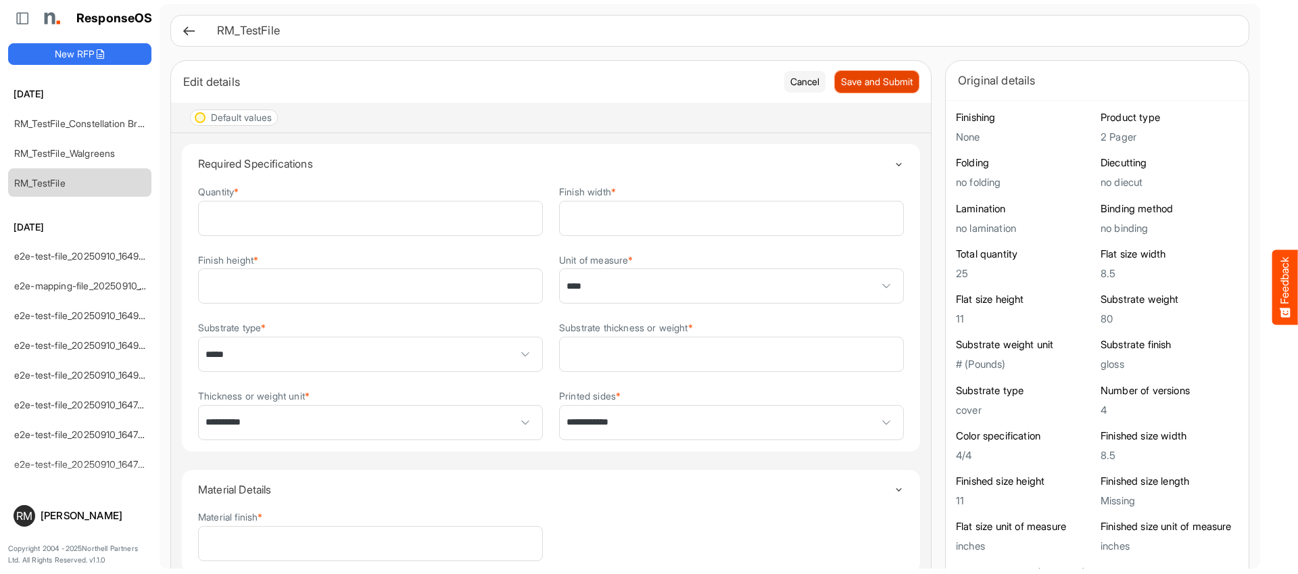
click at [894, 92] on button "Save and Submit" at bounding box center [877, 82] width 84 height 22
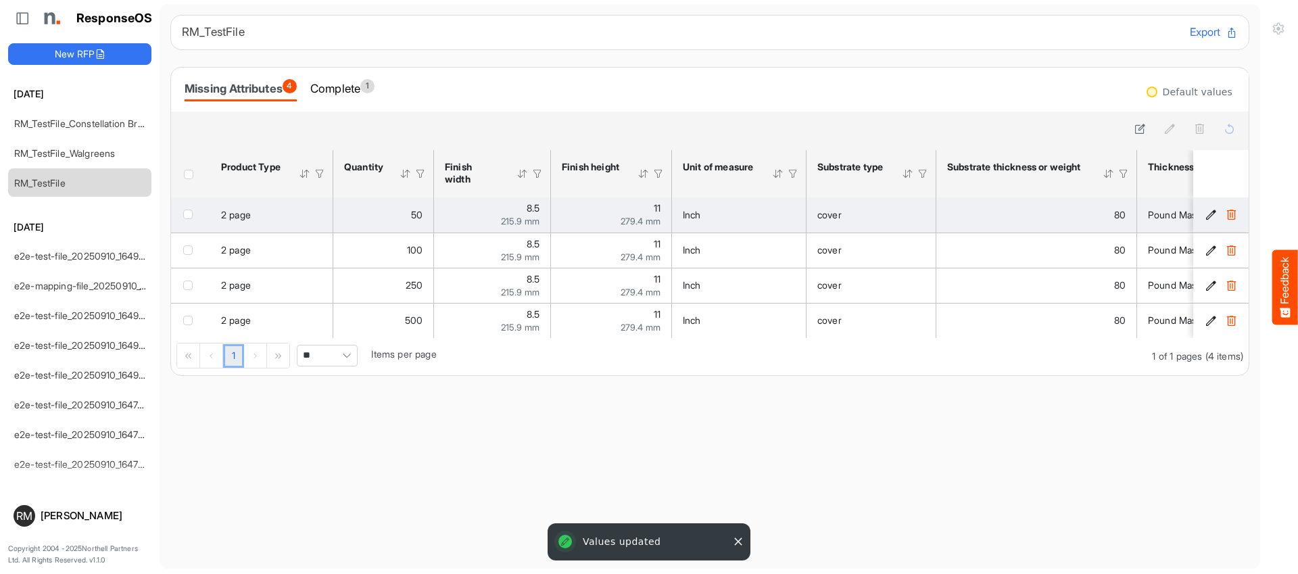
click at [1204, 214] on button "2f00fa7a-6178-4662-adad-4e4c6c345cbc is template cell Column Header" at bounding box center [1211, 215] width 14 height 14
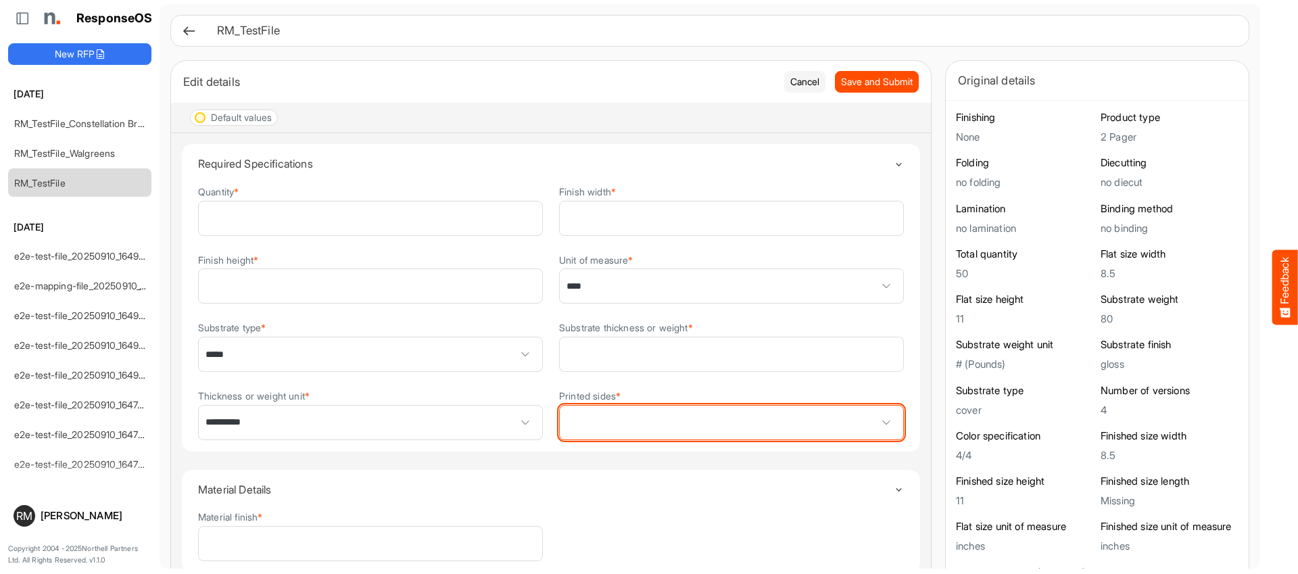
click at [685, 413] on span at bounding box center [732, 423] width 344 height 34
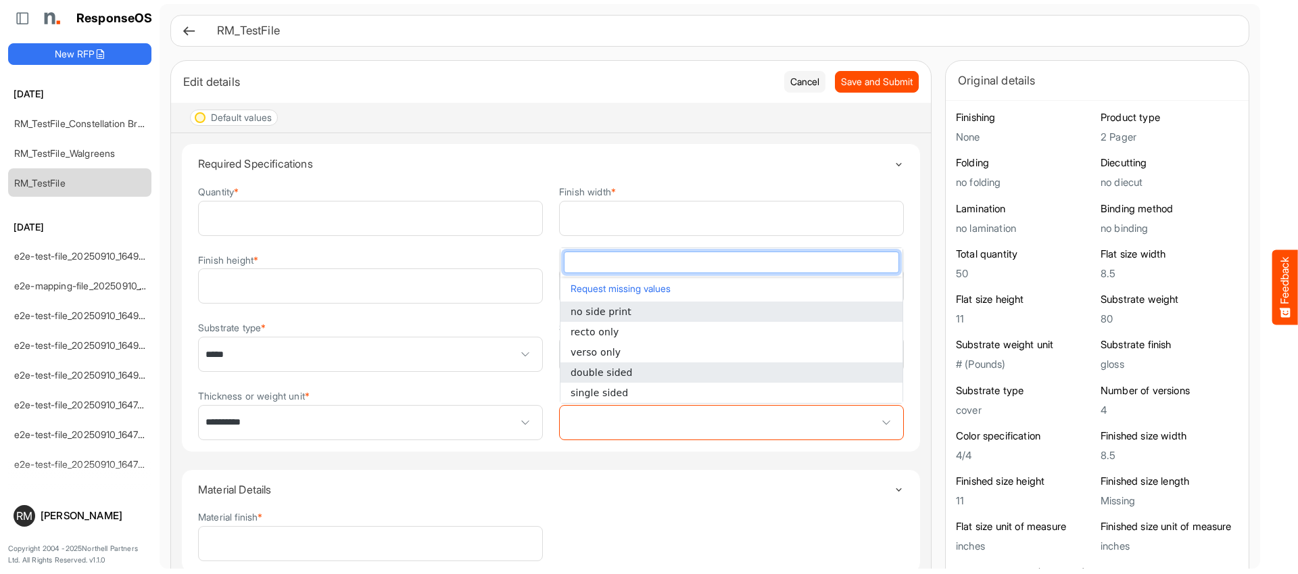
click at [659, 364] on li "double sided" at bounding box center [732, 372] width 342 height 20
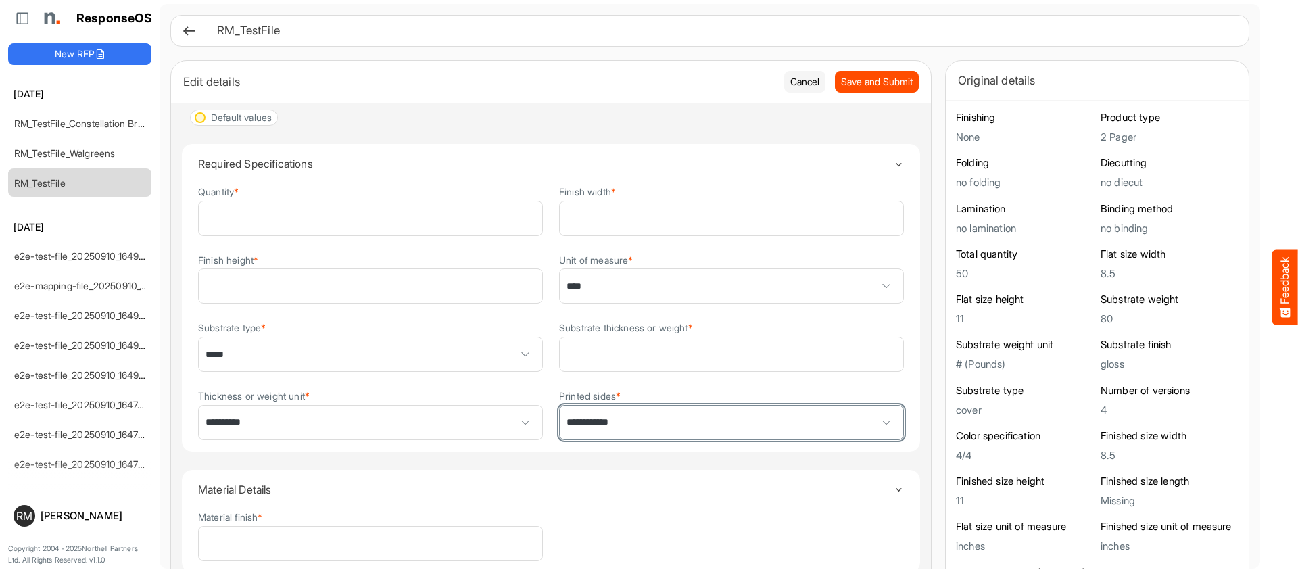
click at [667, 429] on span "**********" at bounding box center [732, 423] width 344 height 34
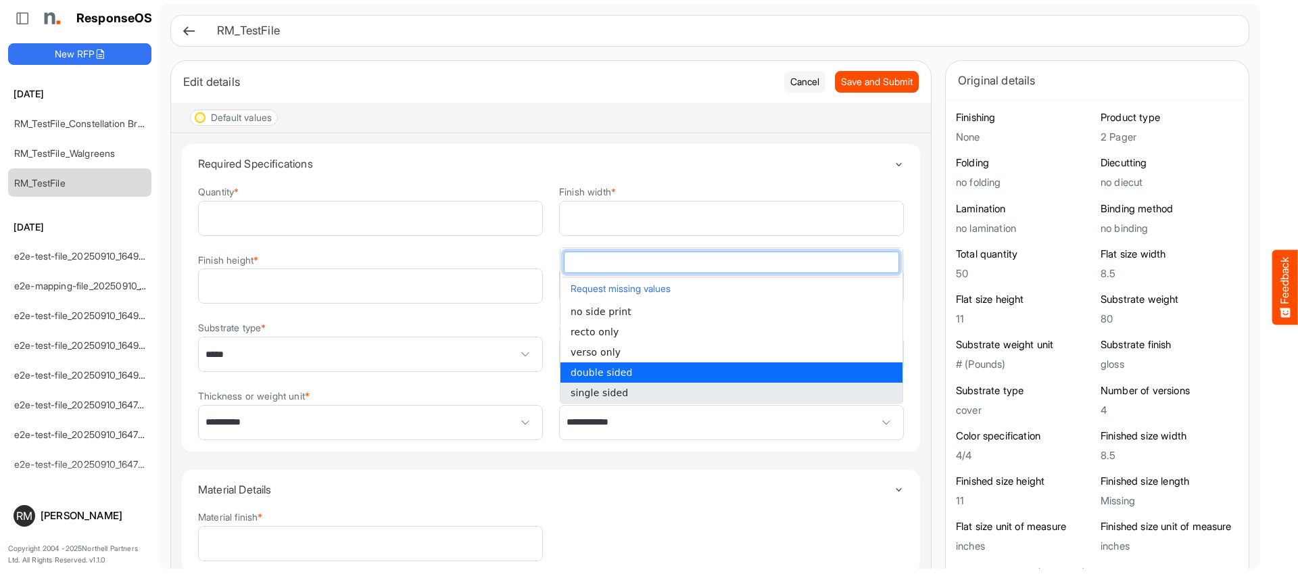
click at [678, 387] on li "single sided" at bounding box center [732, 393] width 342 height 20
type input "**********"
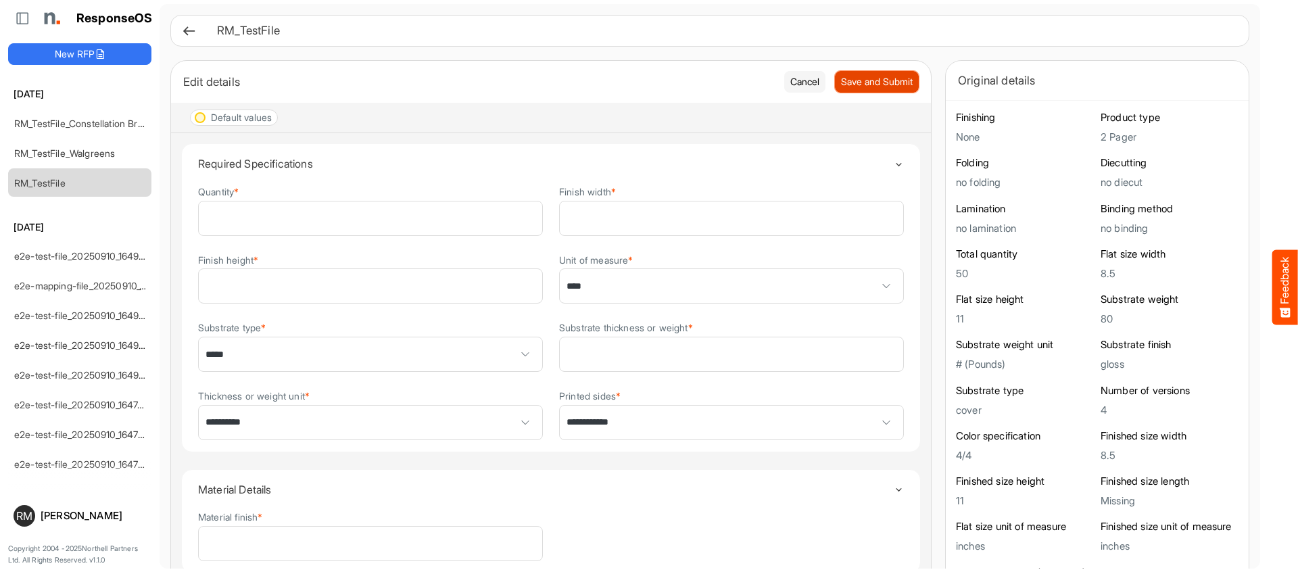
click at [873, 77] on span "Save and Submit" at bounding box center [877, 81] width 72 height 15
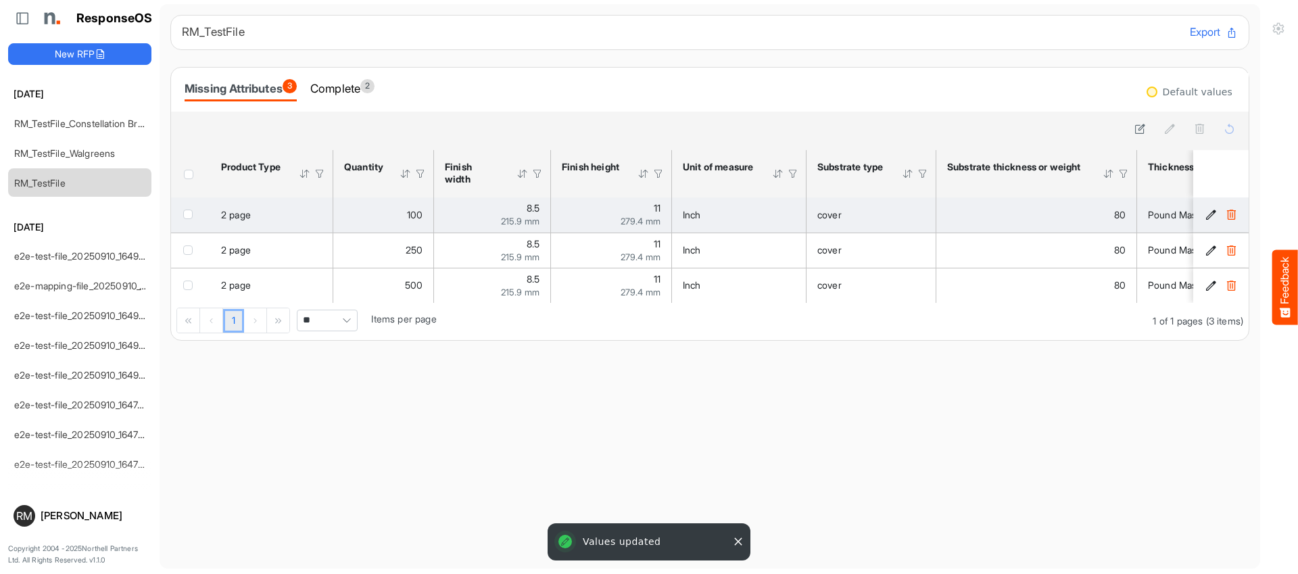
click at [1204, 211] on button "7833578c-664e-4409-a4a4-25453a5449d4 is template cell Column Header" at bounding box center [1211, 215] width 14 height 14
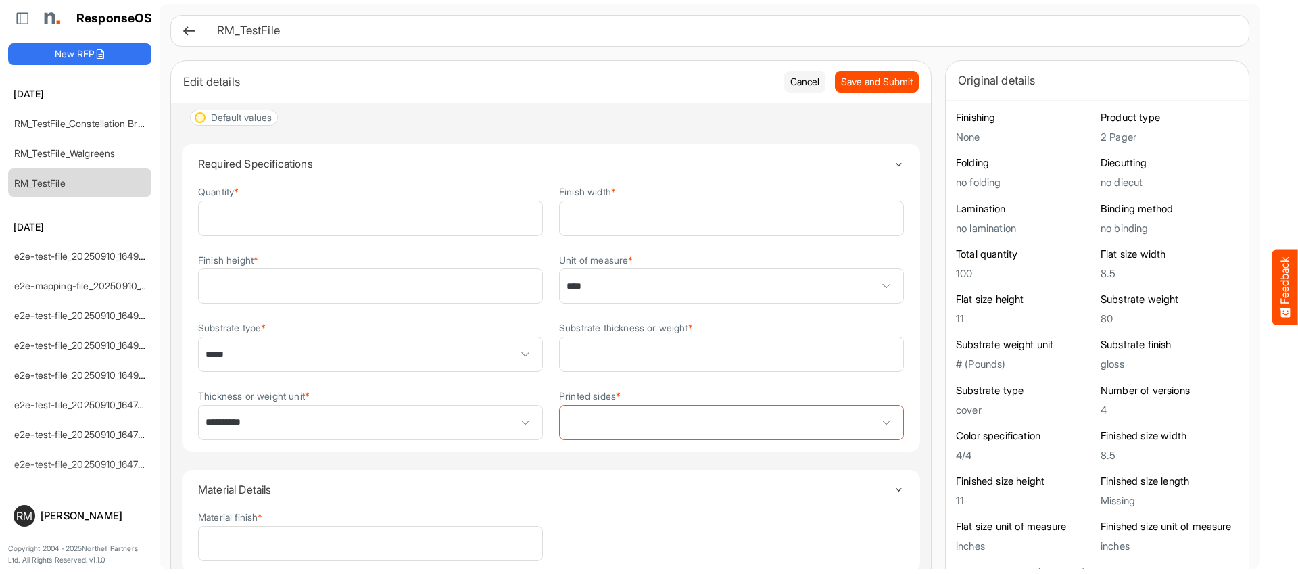
click at [696, 442] on div "**********" at bounding box center [551, 318] width 706 height 268
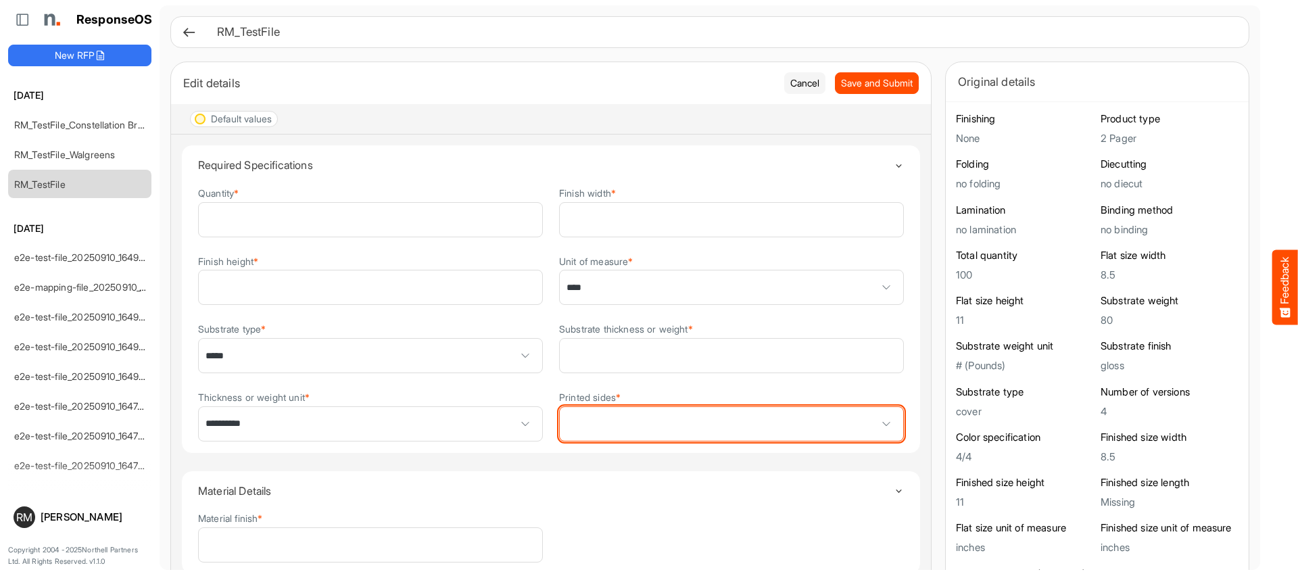
click at [701, 431] on span at bounding box center [732, 424] width 344 height 34
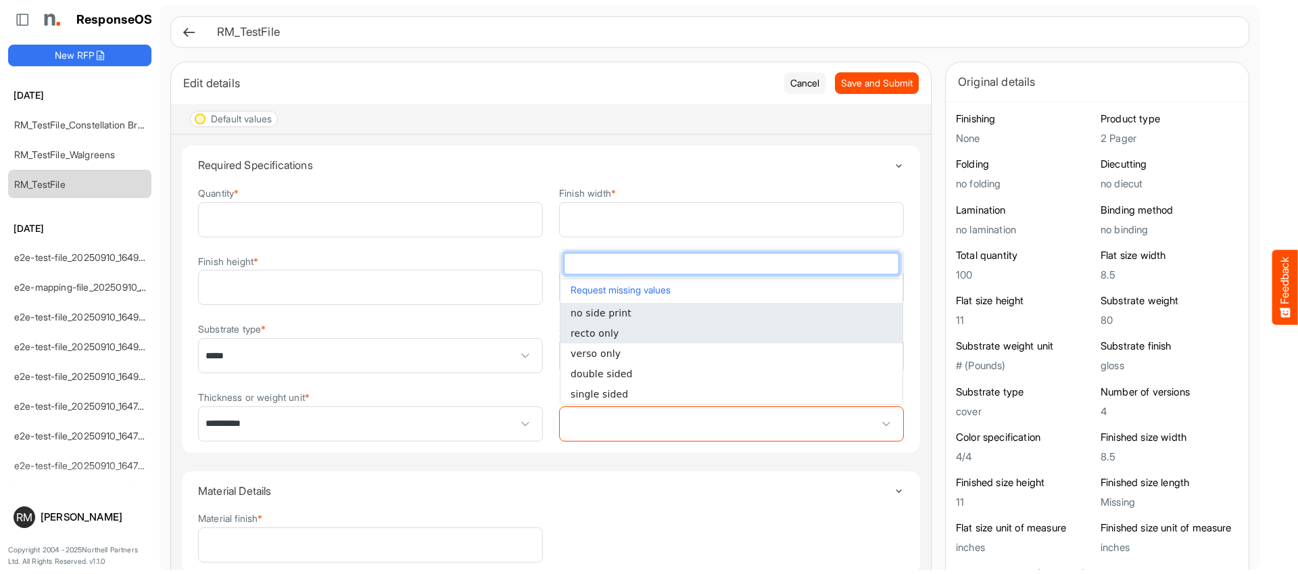
click at [697, 331] on li "recto only" at bounding box center [732, 333] width 342 height 20
type input "**********"
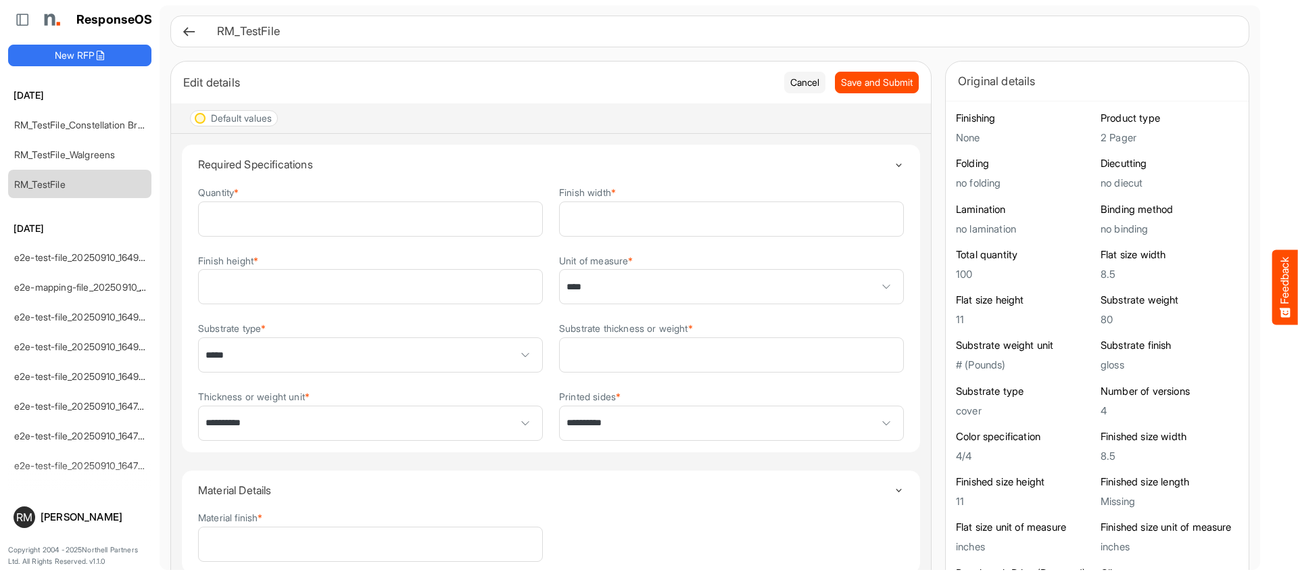
click at [869, 96] on div "Edit details Cancel Save and Submit" at bounding box center [551, 83] width 760 height 42
click at [875, 87] on span "Save and Submit" at bounding box center [877, 82] width 72 height 15
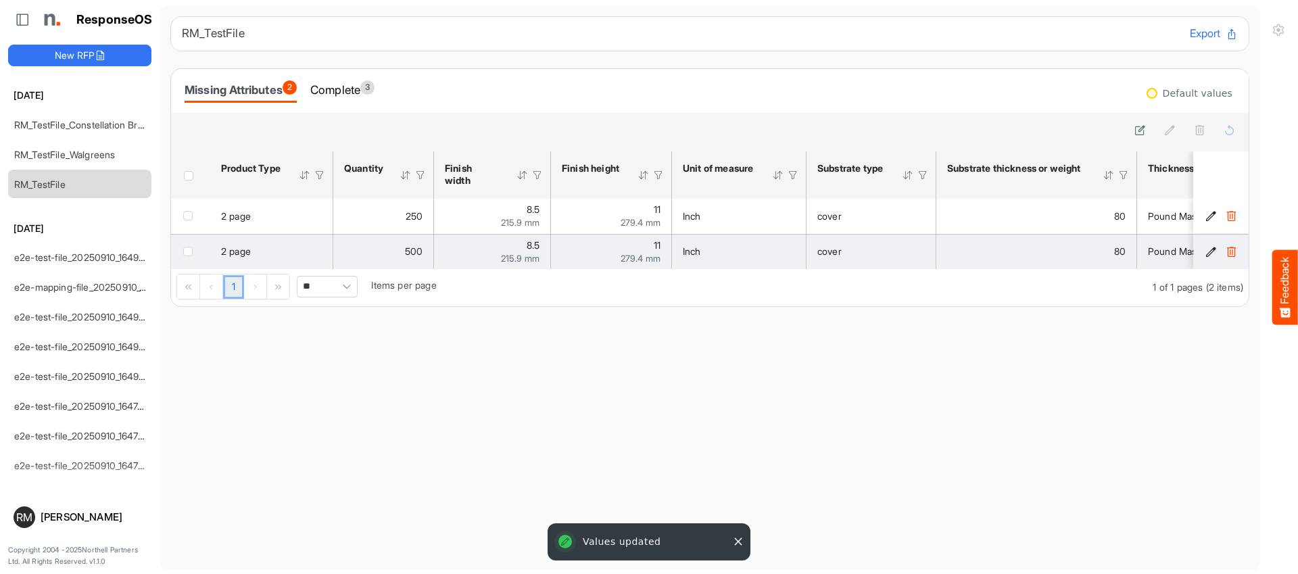
click at [1204, 248] on button "2c387f4c-de7f-4164-afe7-d33bacab161b is template cell Column Header" at bounding box center [1211, 252] width 14 height 14
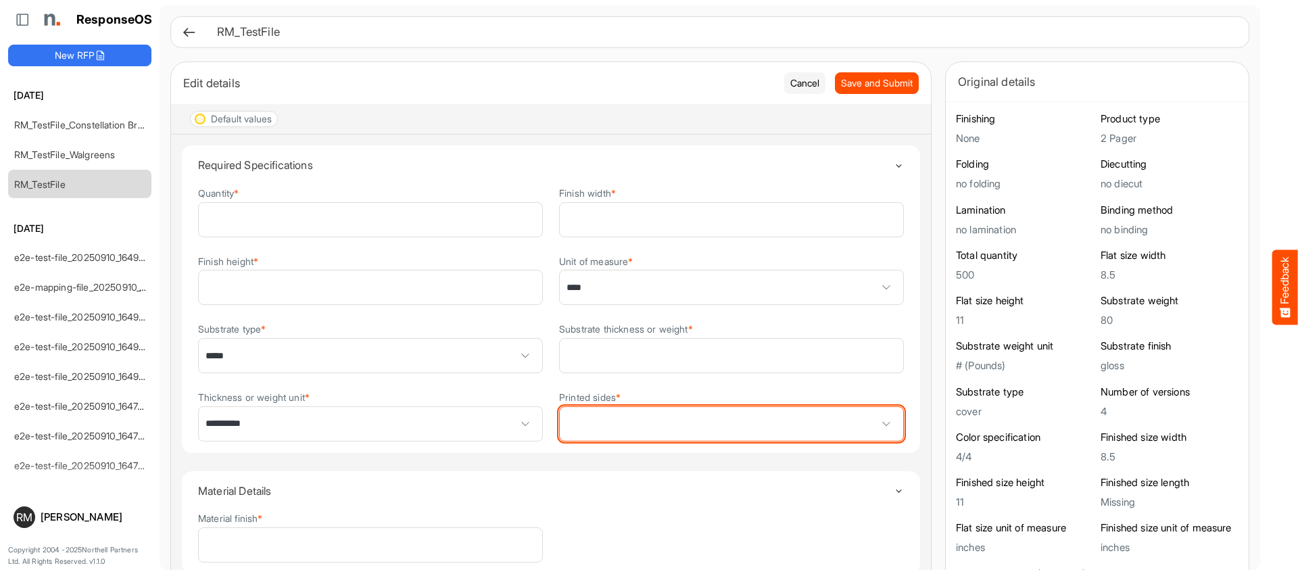
click at [743, 416] on span at bounding box center [732, 424] width 344 height 34
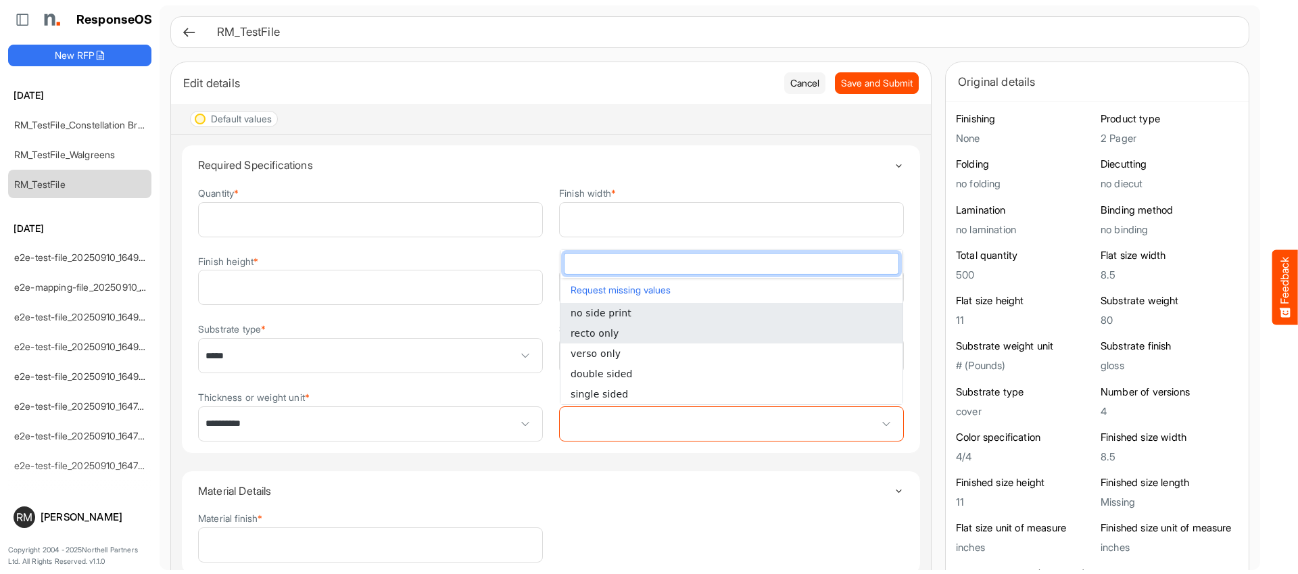
click at [704, 330] on li "recto only" at bounding box center [732, 333] width 342 height 20
type input "**********"
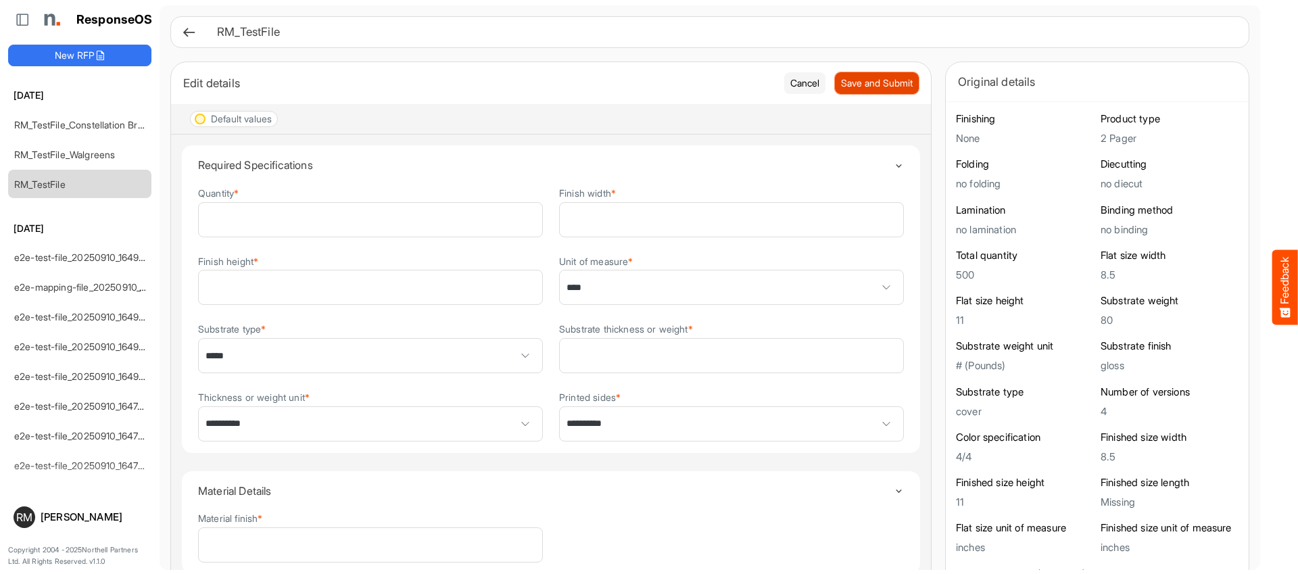
click at [889, 78] on span "Save and Submit" at bounding box center [877, 83] width 72 height 15
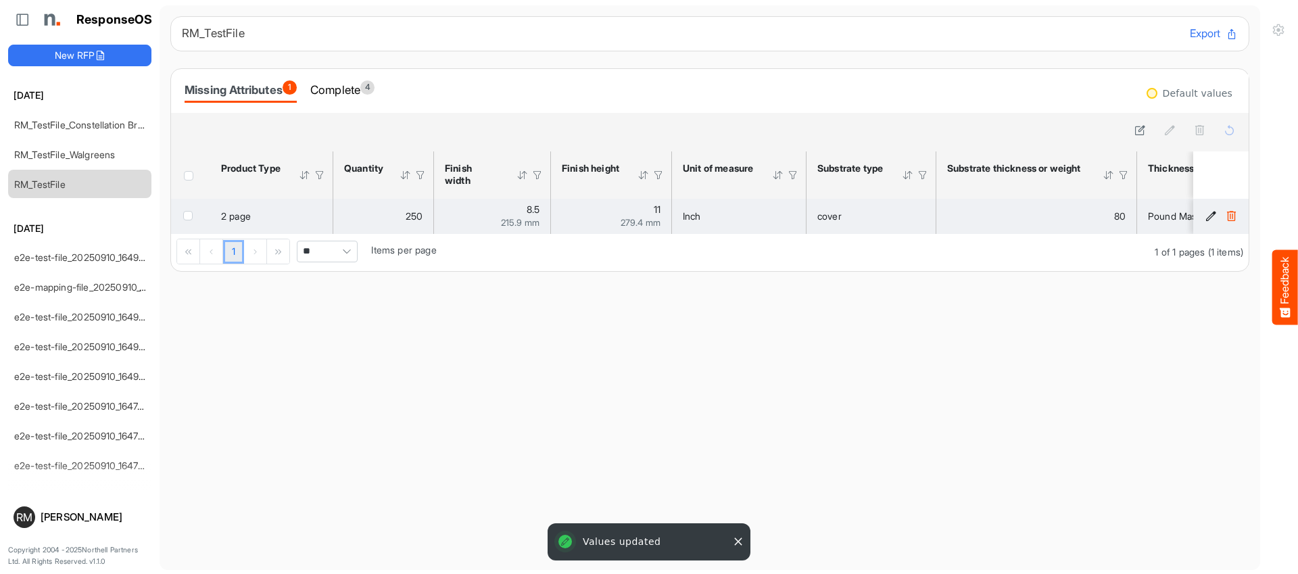
click at [1204, 219] on button "22a4a153-53c5-49e6-ba01-c76dab637548 is template cell Column Header" at bounding box center [1211, 217] width 14 height 14
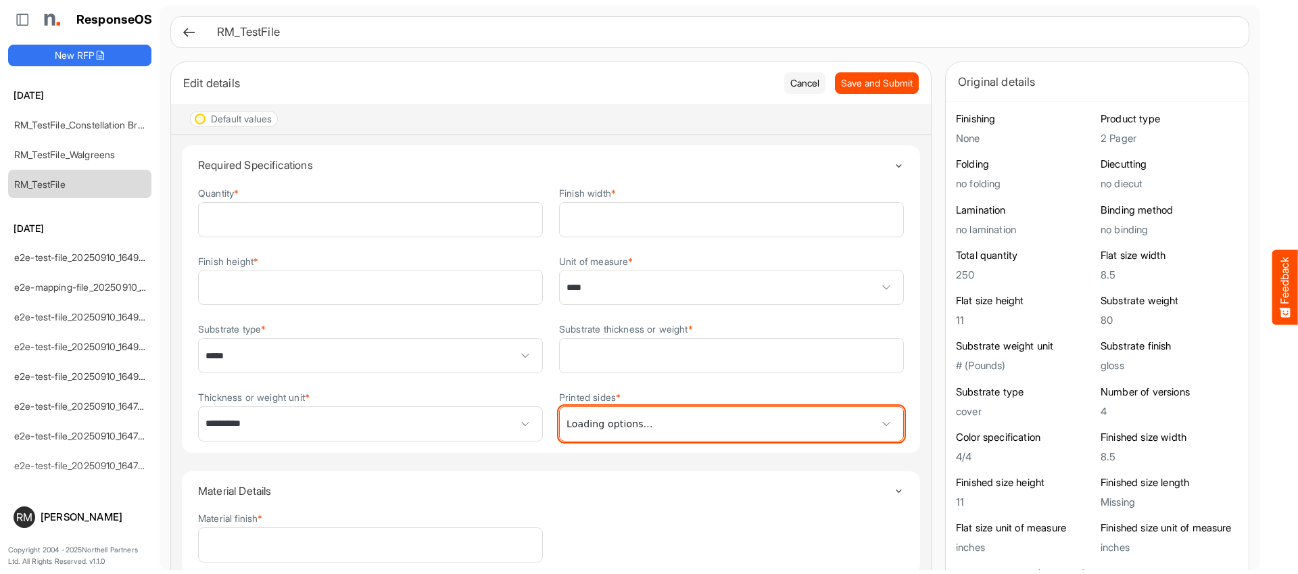
click at [768, 422] on span at bounding box center [732, 424] width 344 height 34
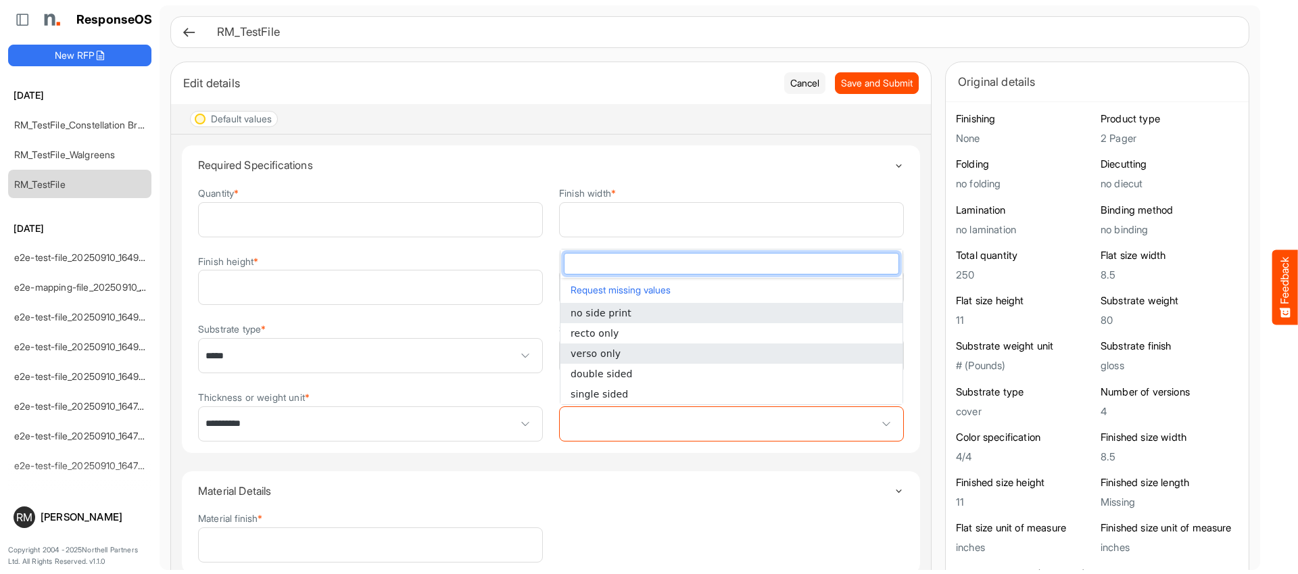
click at [745, 349] on li "verso only" at bounding box center [732, 354] width 342 height 20
type input "**********"
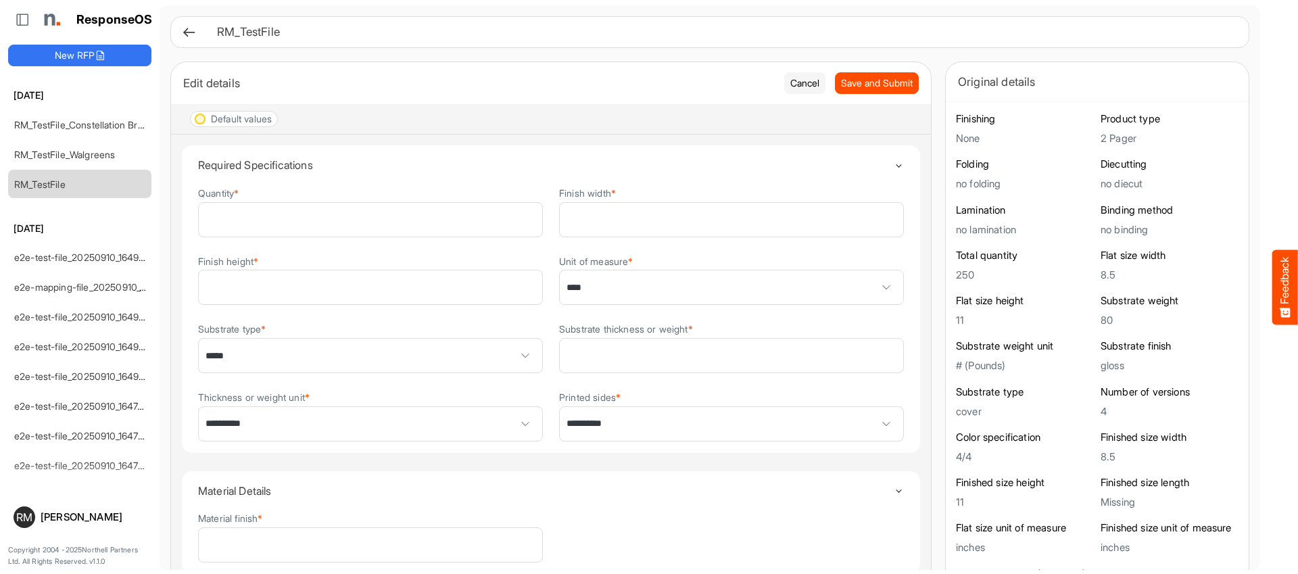
click at [903, 68] on div "Edit details Cancel Save and Submit" at bounding box center [551, 83] width 760 height 42
click at [897, 80] on span "Save and Submit" at bounding box center [877, 83] width 72 height 15
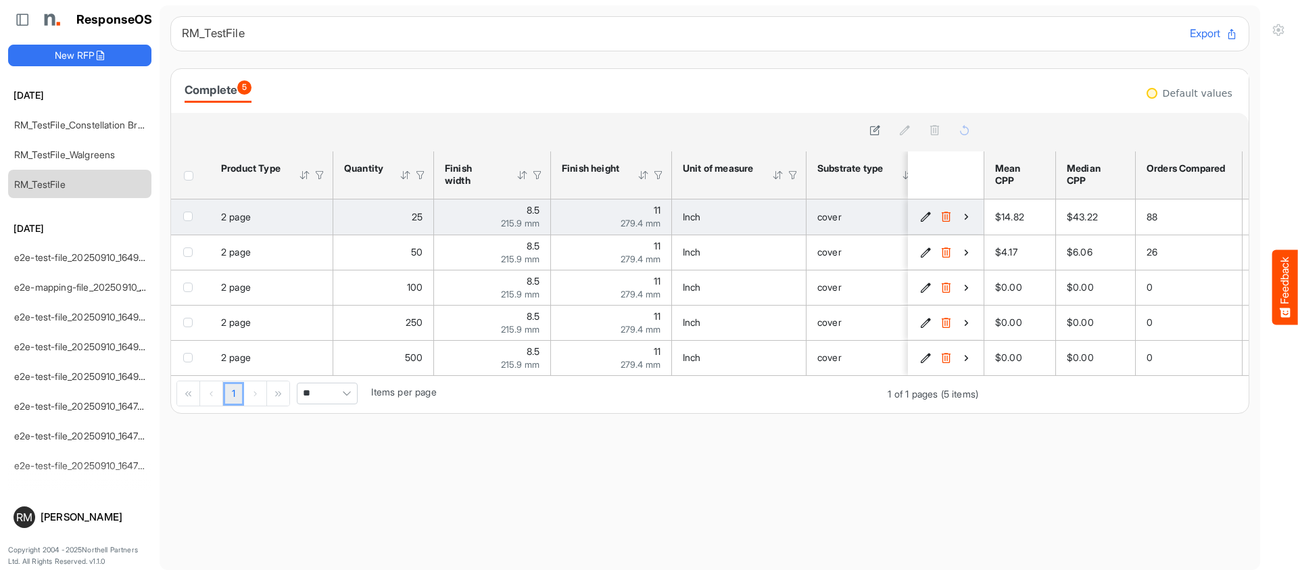
click at [964, 215] on icon "6c7c77fd-29d6-4ca9-b7d8-d74d6ab22cd4 is template cell Column Header" at bounding box center [966, 216] width 11 height 11
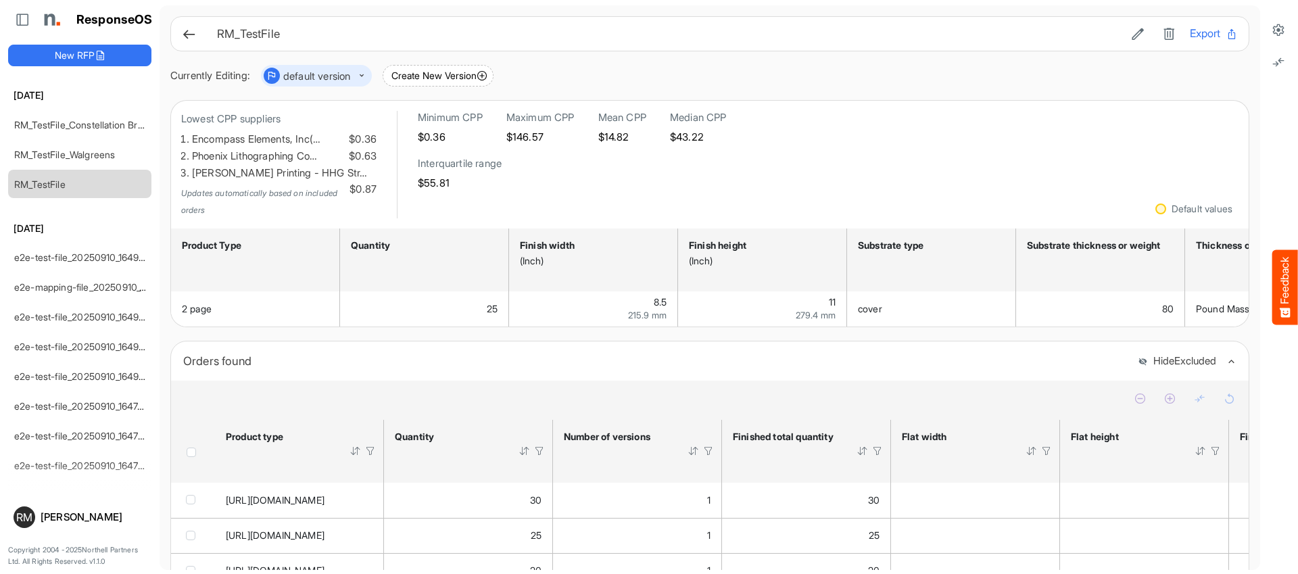
click at [183, 33] on icon at bounding box center [189, 34] width 14 height 14
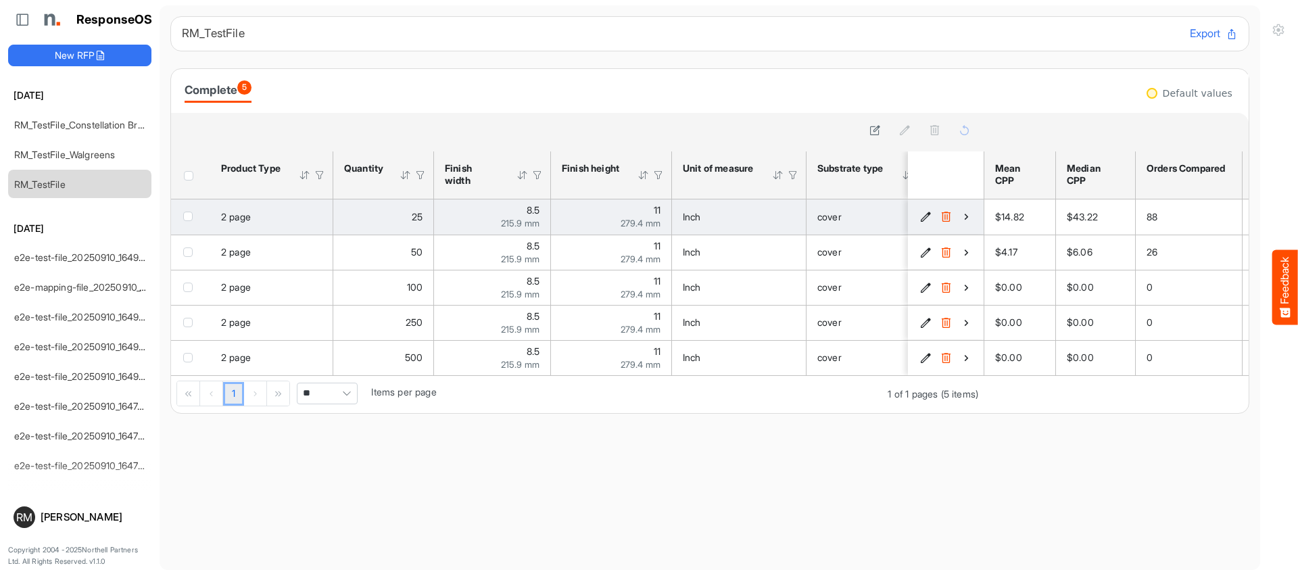
click at [929, 217] on icon "6c7c77fd-29d6-4ca9-b7d8-d74d6ab22cd4 is template cell Column Header" at bounding box center [925, 216] width 11 height 11
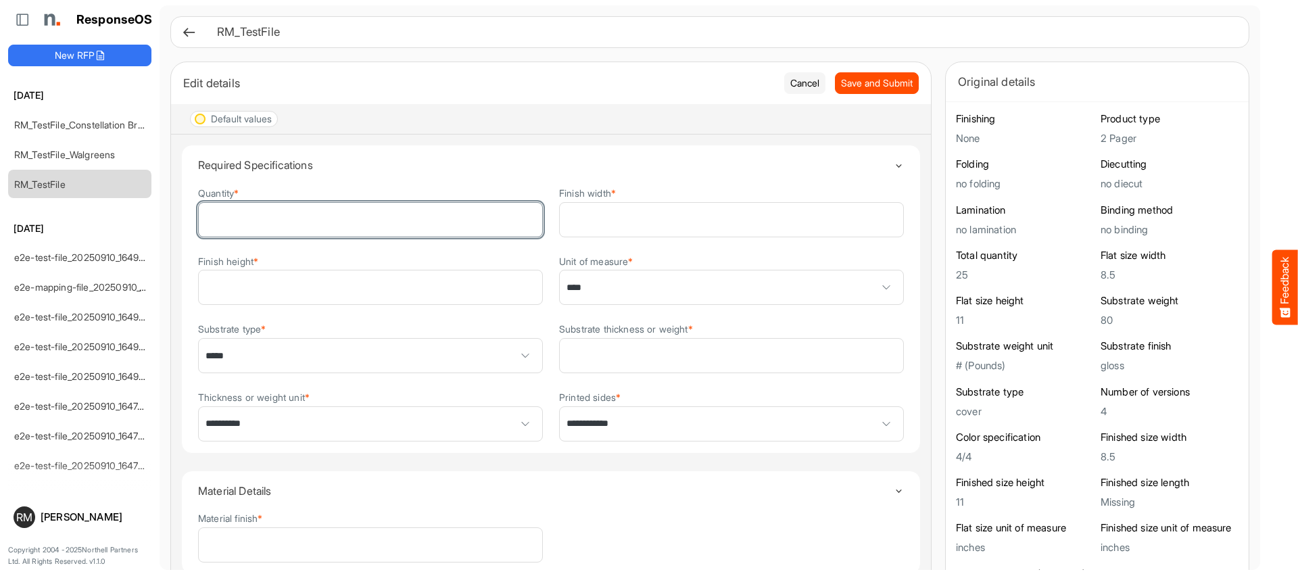
drag, startPoint x: 293, startPoint y: 222, endPoint x: 66, endPoint y: 205, distance: 228.6
click at [66, 204] on div "ResponseOS New RFP [DATE] RM_TestFile_Constellation Brands - ROS prices RM_Test…" at bounding box center [786, 287] width 1573 height 574
type input "**"
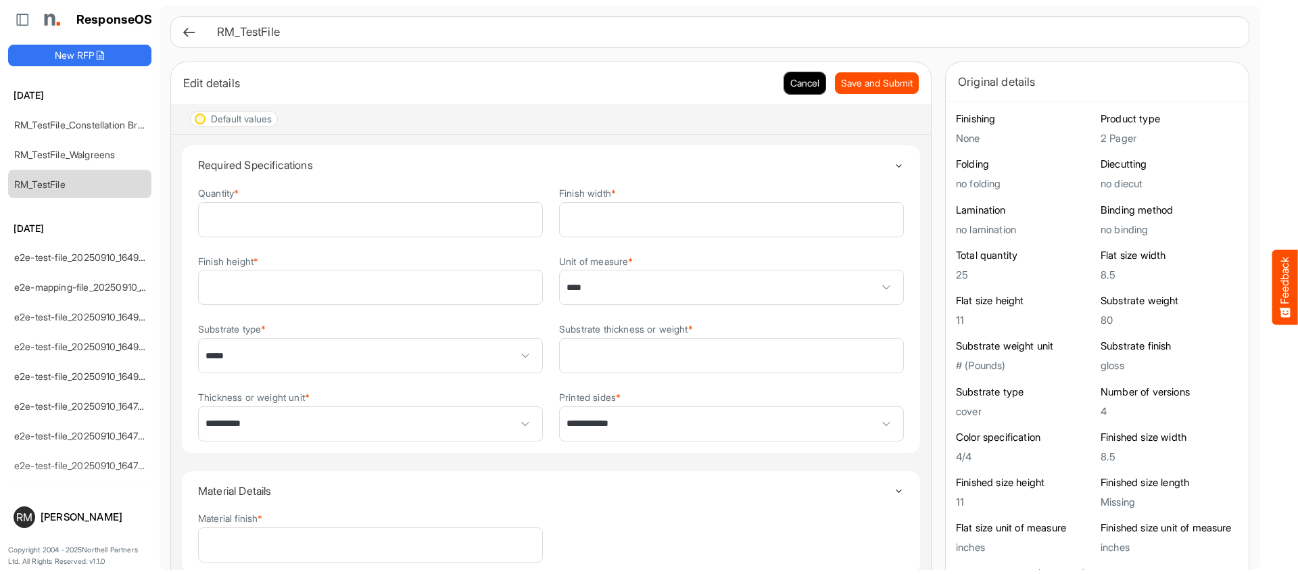
click at [807, 74] on button "Cancel" at bounding box center [804, 83] width 41 height 22
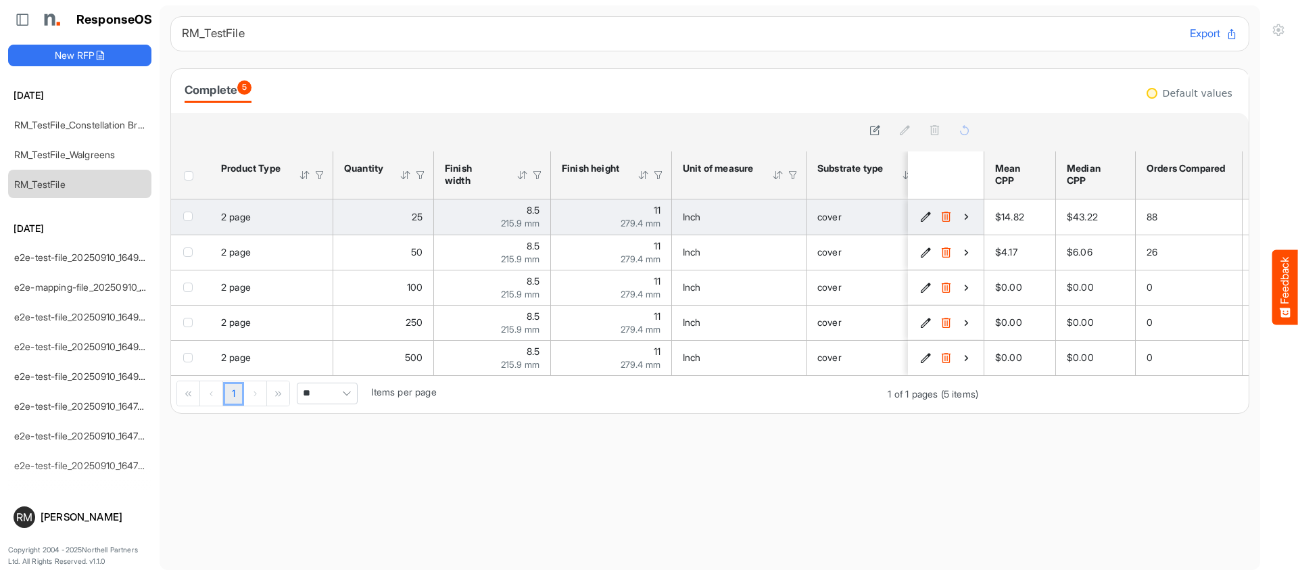
click at [945, 216] on icon "6c7c77fd-29d6-4ca9-b7d8-d74d6ab22cd4 is template cell Column Header" at bounding box center [946, 216] width 11 height 11
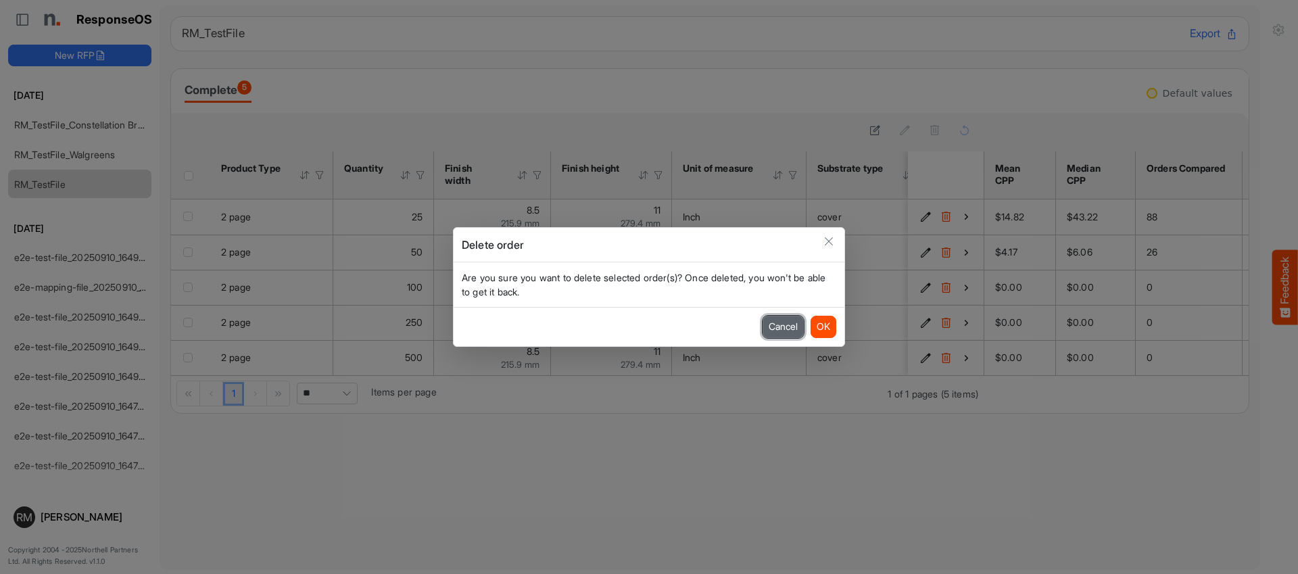
click at [788, 325] on button "Cancel" at bounding box center [783, 327] width 41 height 22
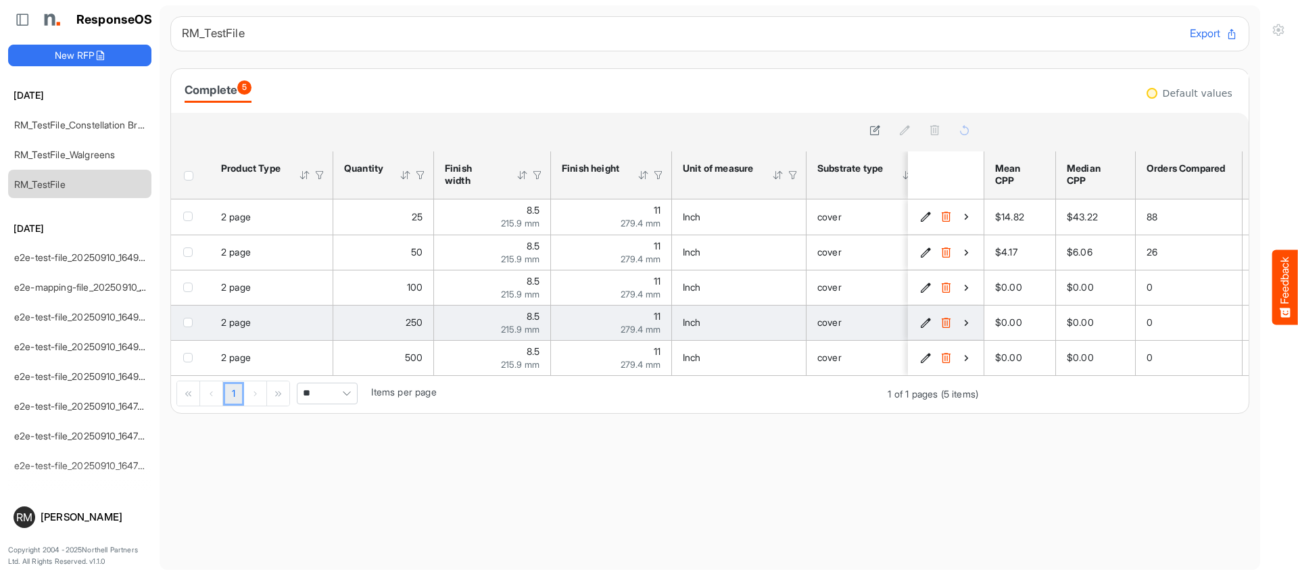
click at [941, 326] on icon "22a4a153-53c5-49e6-ba01-c76dab637548 is template cell Column Header" at bounding box center [946, 322] width 11 height 11
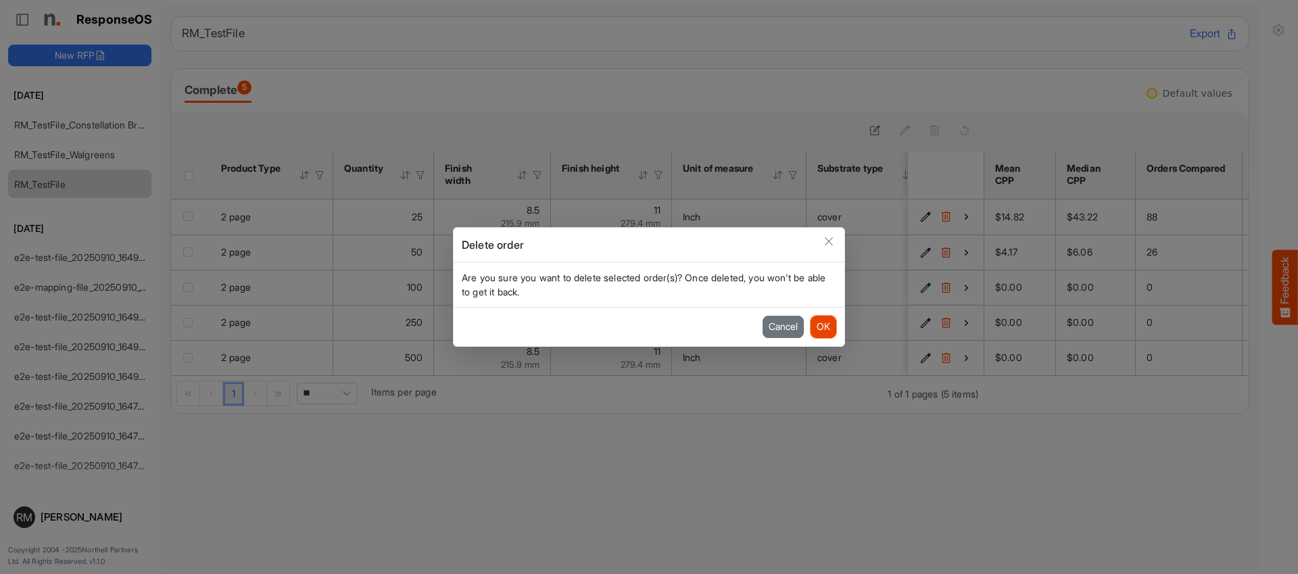
click at [817, 323] on button "OK" at bounding box center [824, 327] width 26 height 22
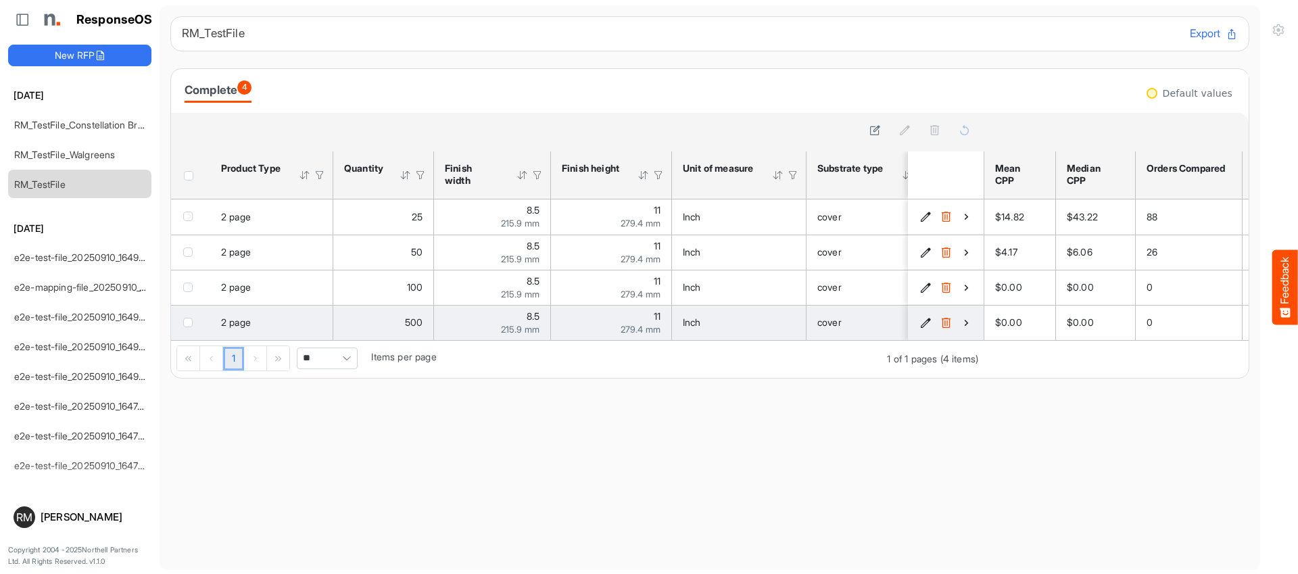
click at [969, 325] on icon "2c387f4c-de7f-4164-afe7-d33bacab161b is template cell Column Header" at bounding box center [966, 322] width 11 height 11
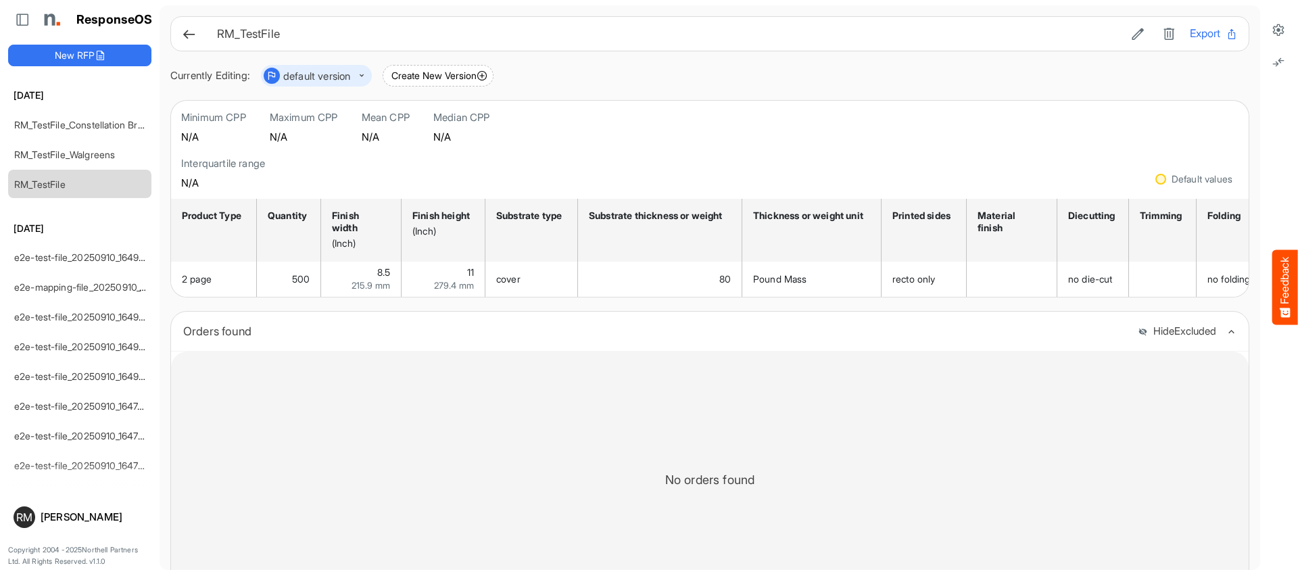
scroll to position [58, 0]
